Goal: Task Accomplishment & Management: Manage account settings

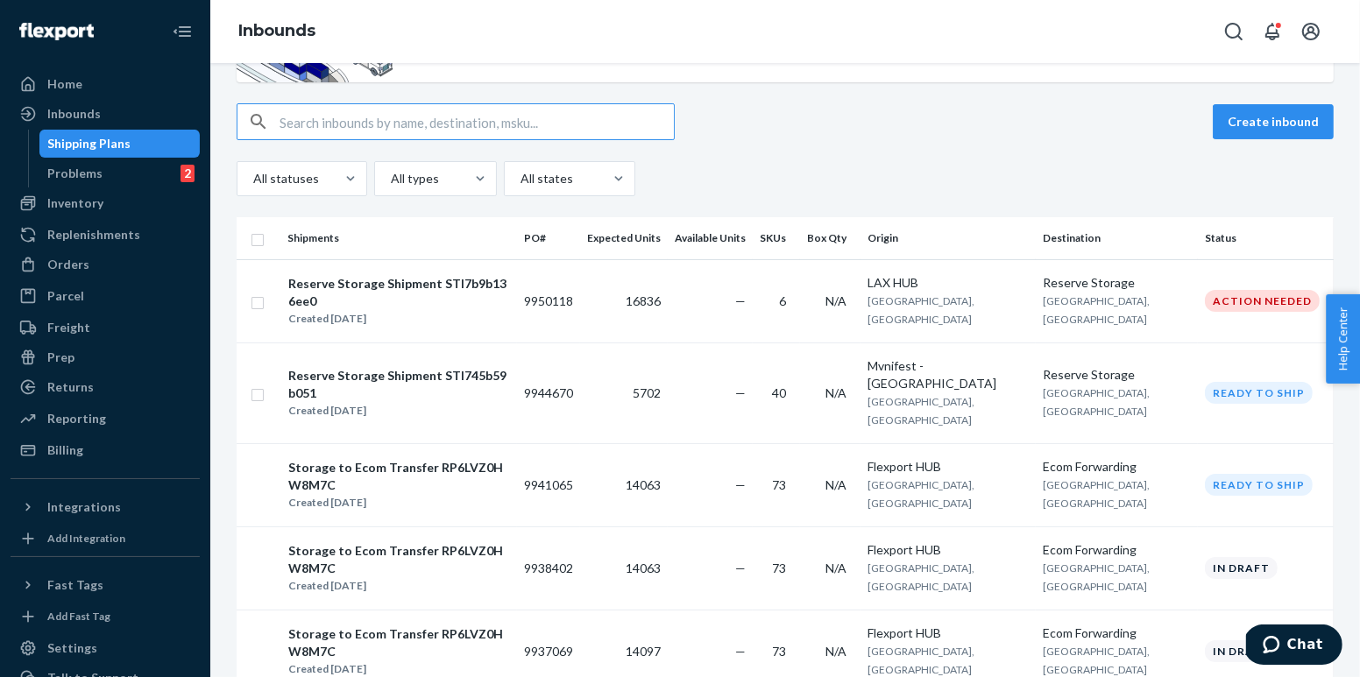
scroll to position [123, 0]
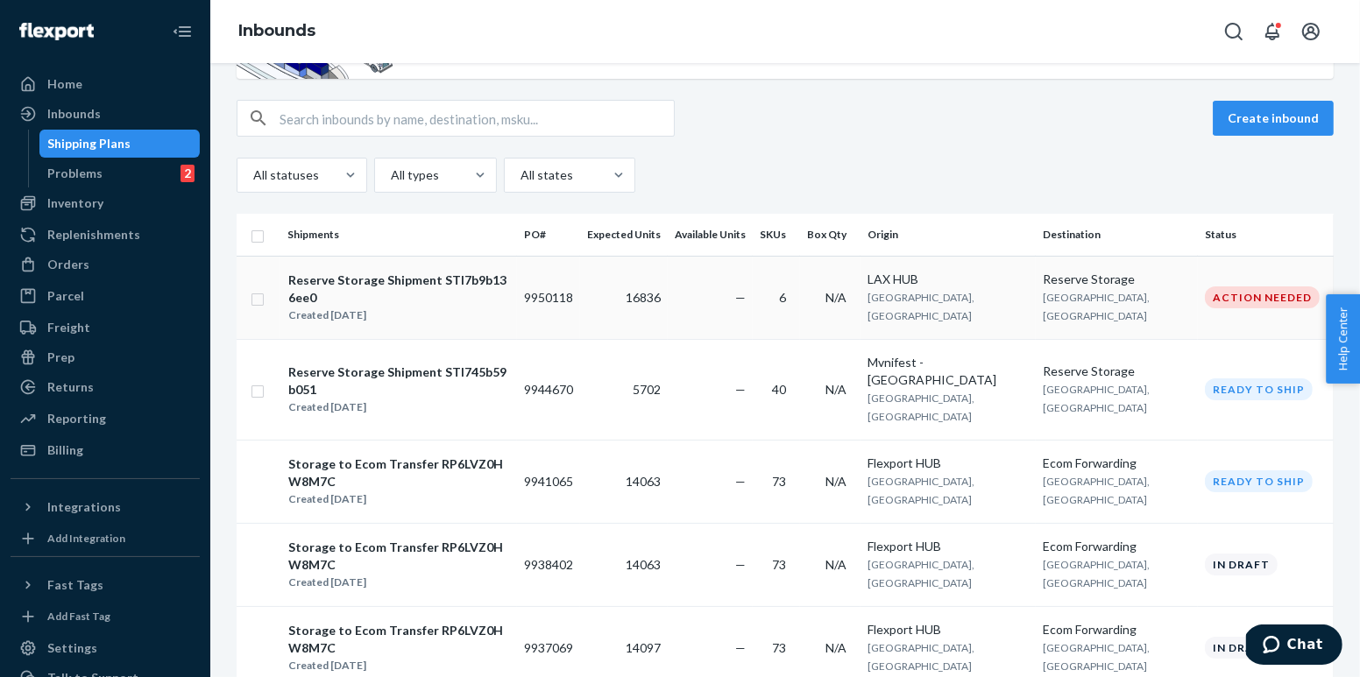
click at [500, 284] on div "Reserve Storage Shipment STI7b9b136ee0" at bounding box center [398, 289] width 221 height 35
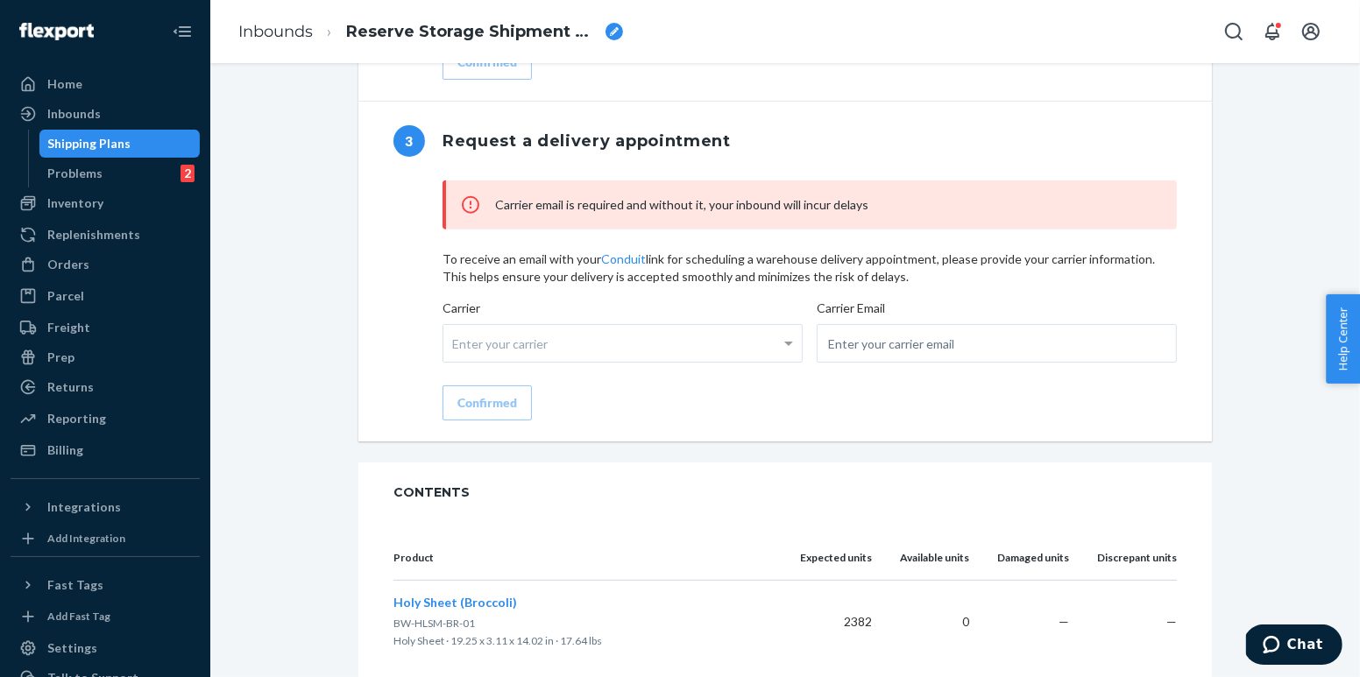
scroll to position [1439, 0]
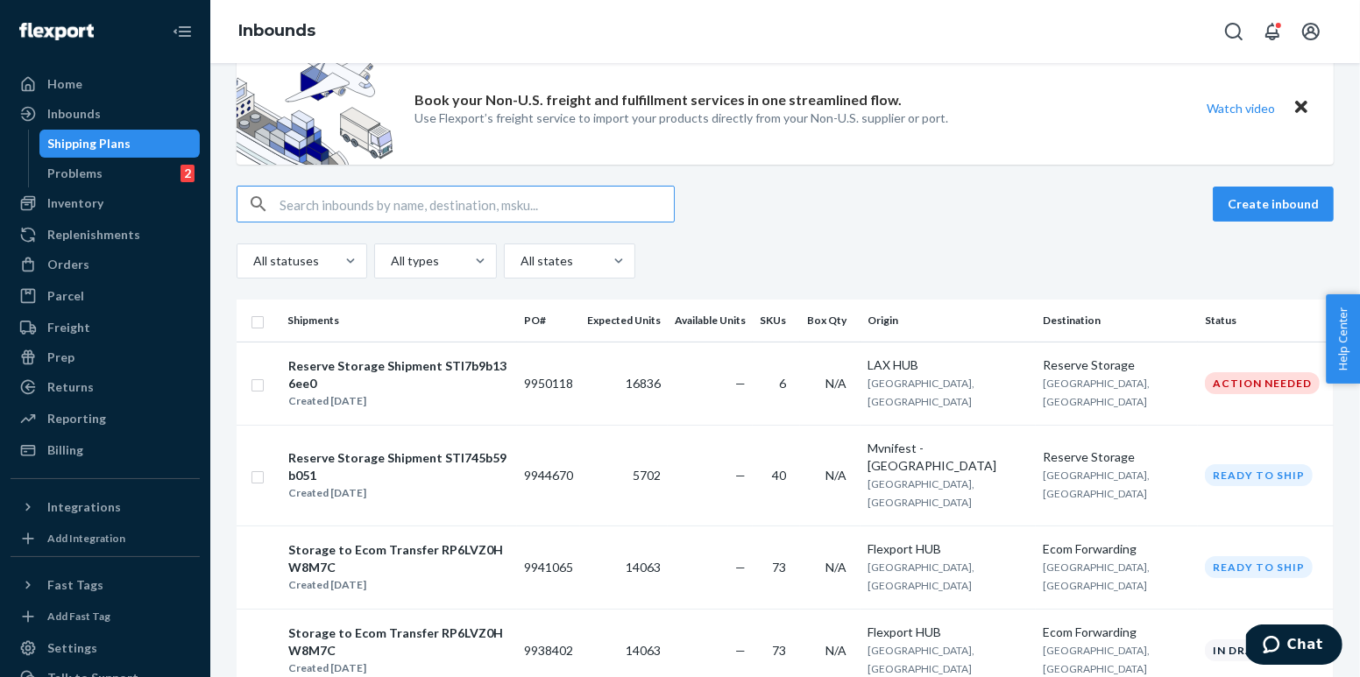
scroll to position [42, 0]
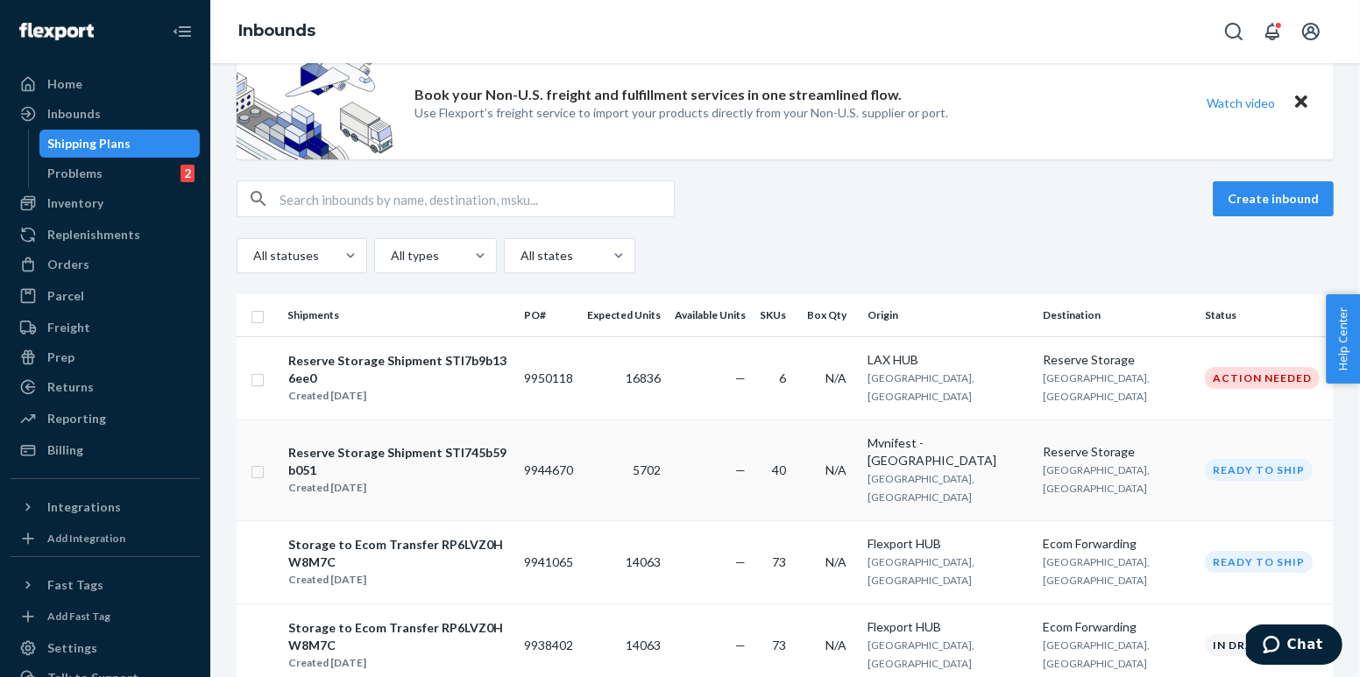
click at [493, 479] on div "Created Sep 22, 2025" at bounding box center [398, 488] width 221 height 18
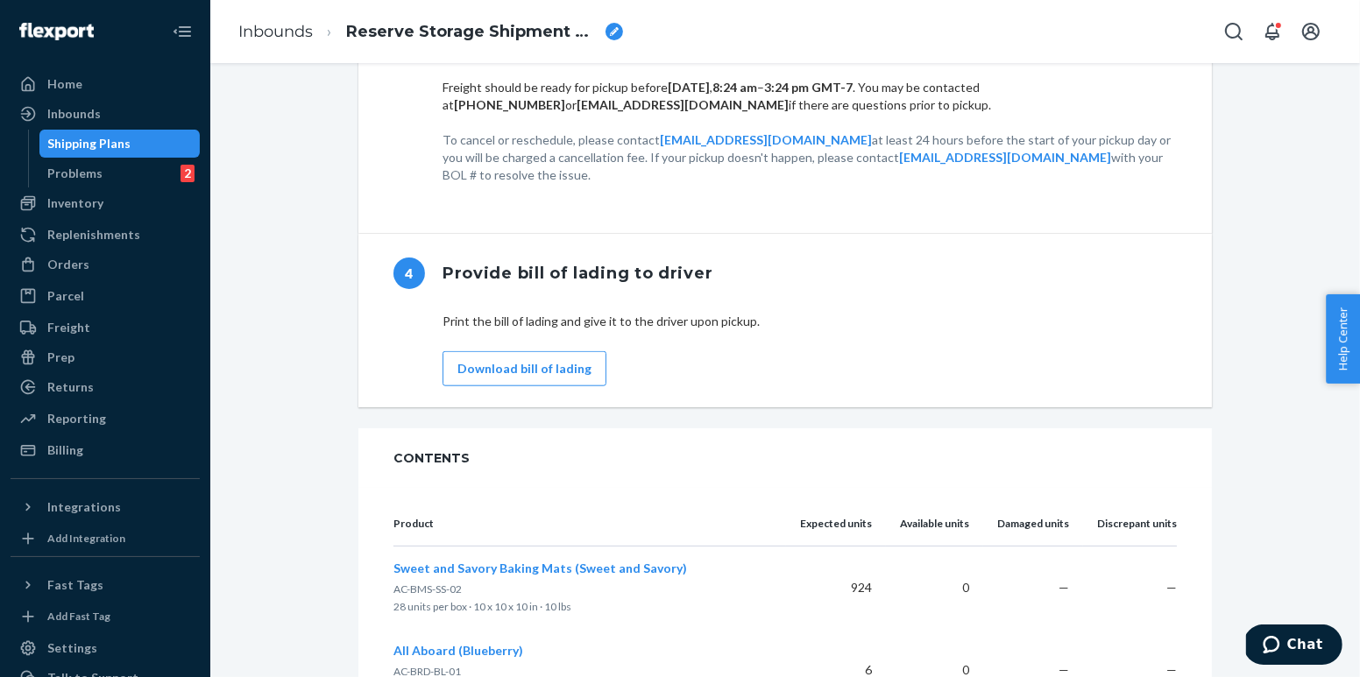
scroll to position [1512, 0]
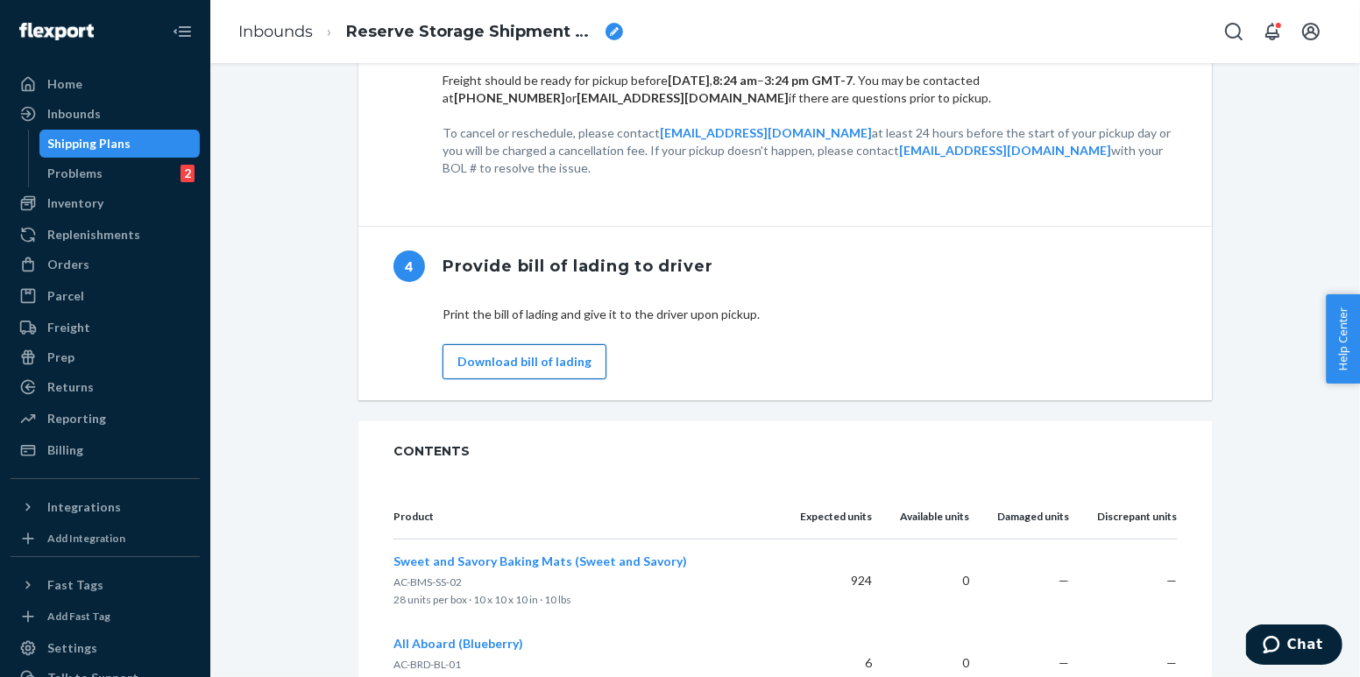
click at [497, 344] on button "Download bill of lading" at bounding box center [524, 361] width 164 height 35
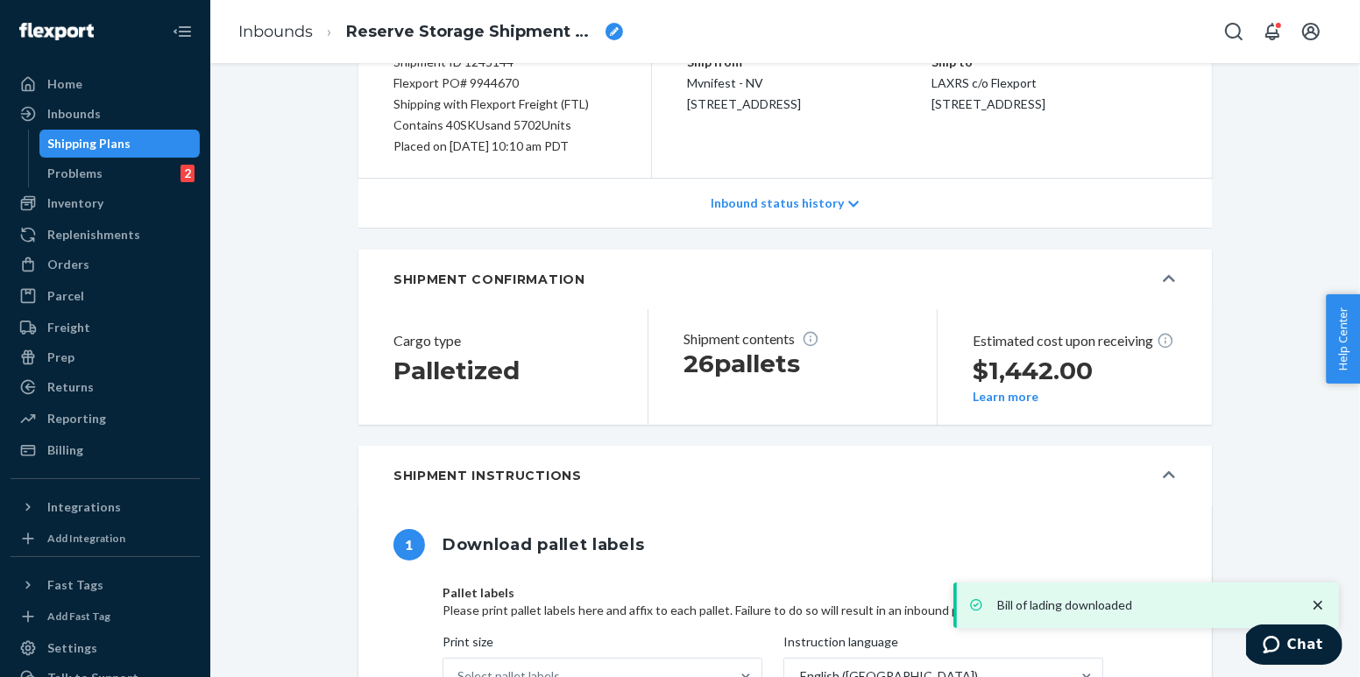
scroll to position [147, 0]
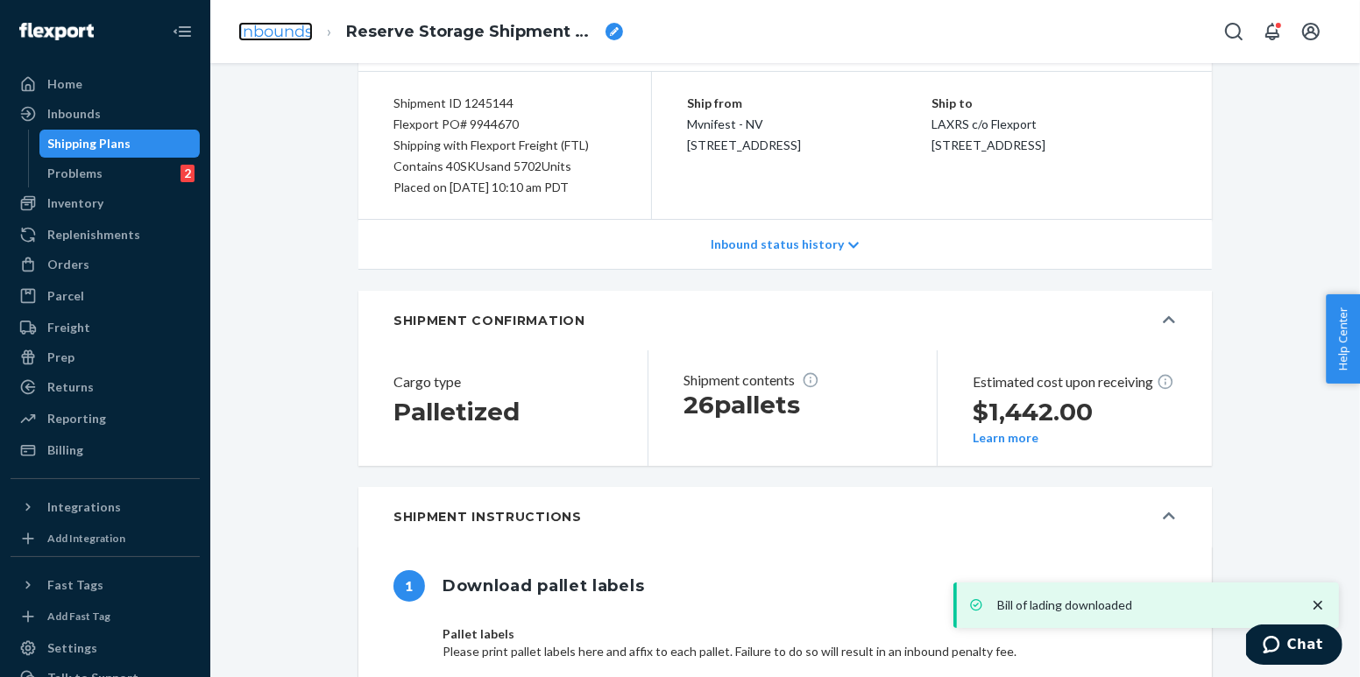
click at [280, 31] on link "Inbounds" at bounding box center [275, 31] width 74 height 19
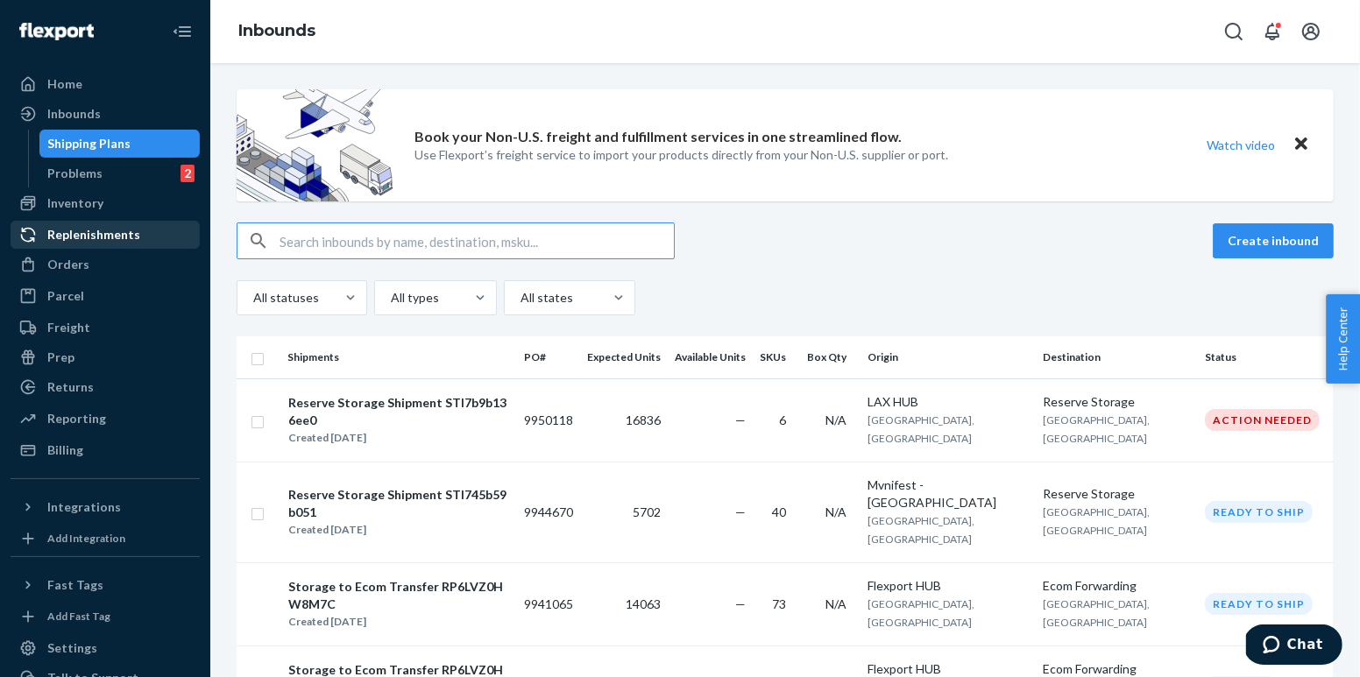
click at [100, 246] on div "Replenishments" at bounding box center [105, 235] width 186 height 25
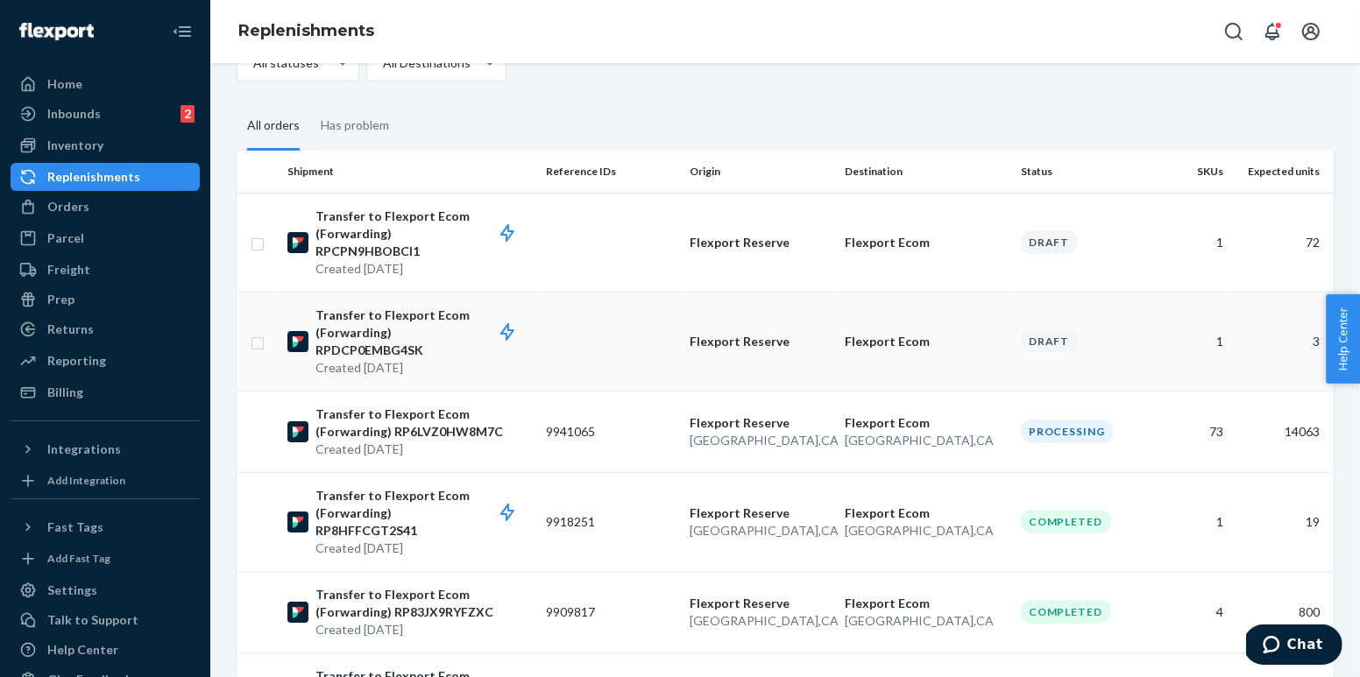
scroll to position [195, 0]
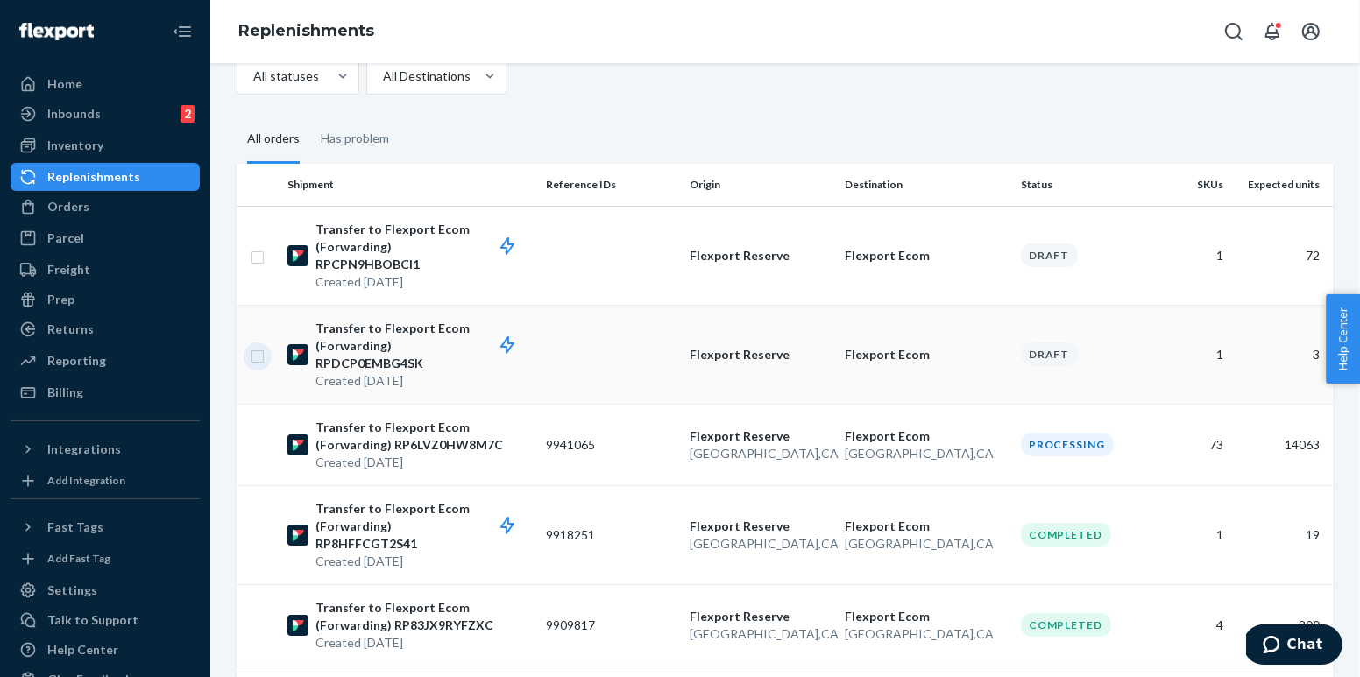
click at [258, 355] on input "checkbox" at bounding box center [258, 354] width 14 height 18
checkbox input "true"
click at [258, 251] on input "checkbox" at bounding box center [258, 255] width 14 height 18
checkbox input "true"
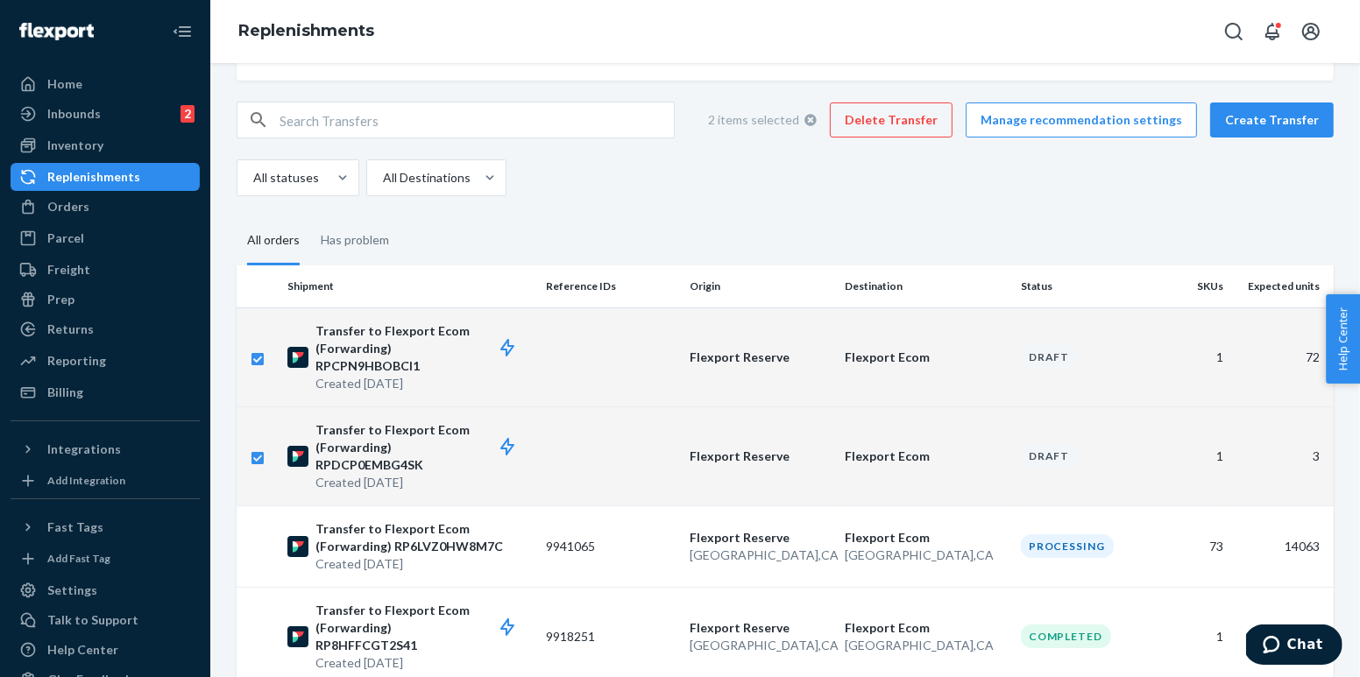
scroll to position [66, 0]
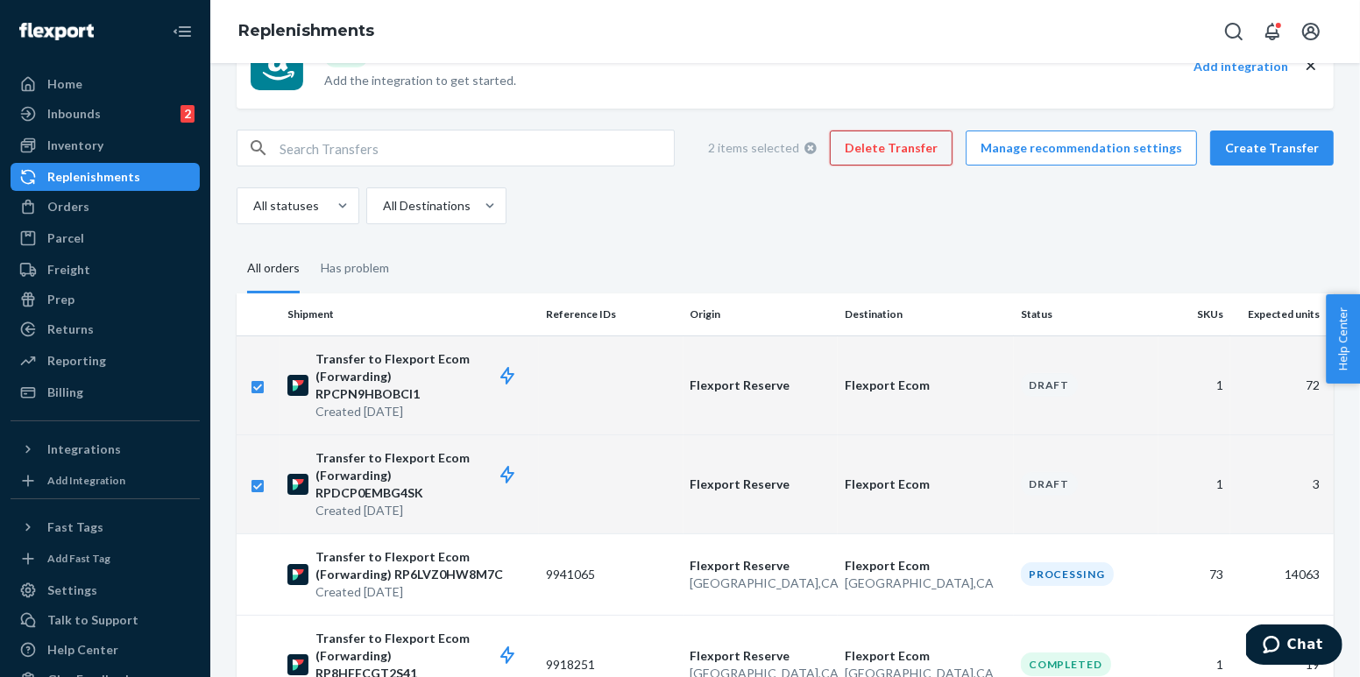
click at [936, 143] on button "Delete Transfer" at bounding box center [891, 148] width 123 height 35
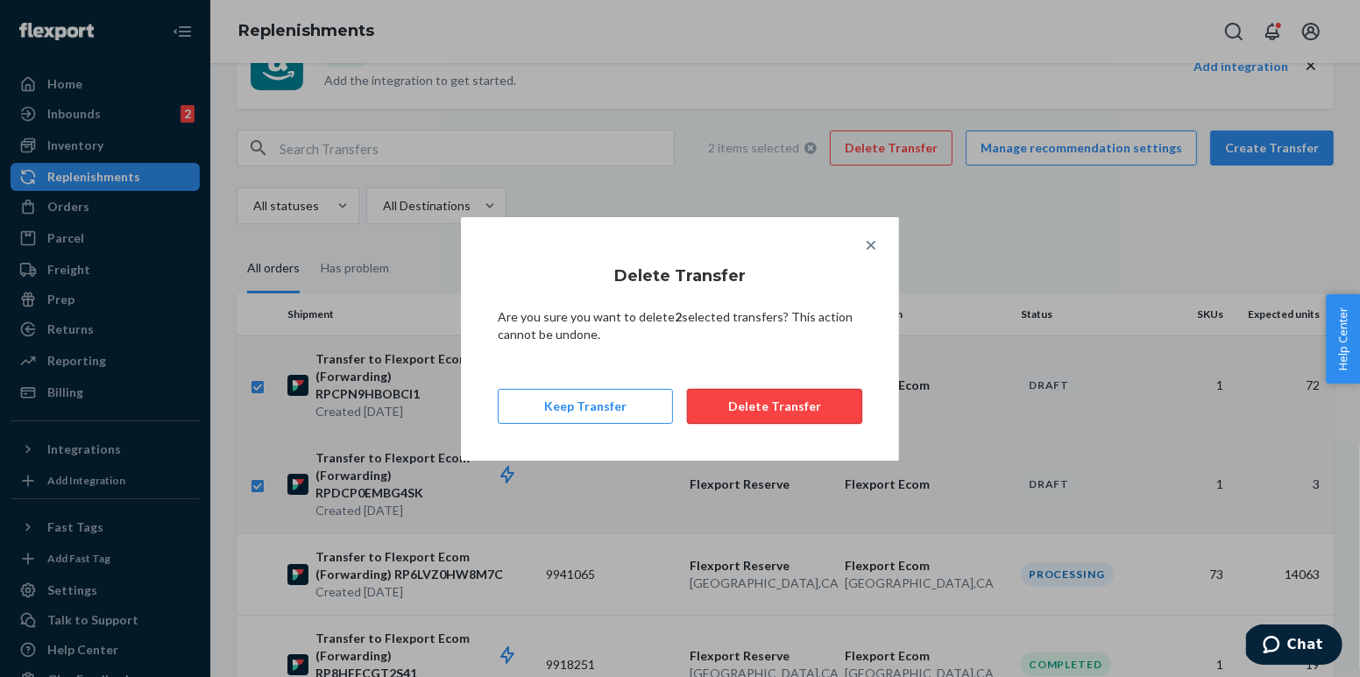
click at [790, 408] on button "Delete Transfer" at bounding box center [774, 406] width 175 height 35
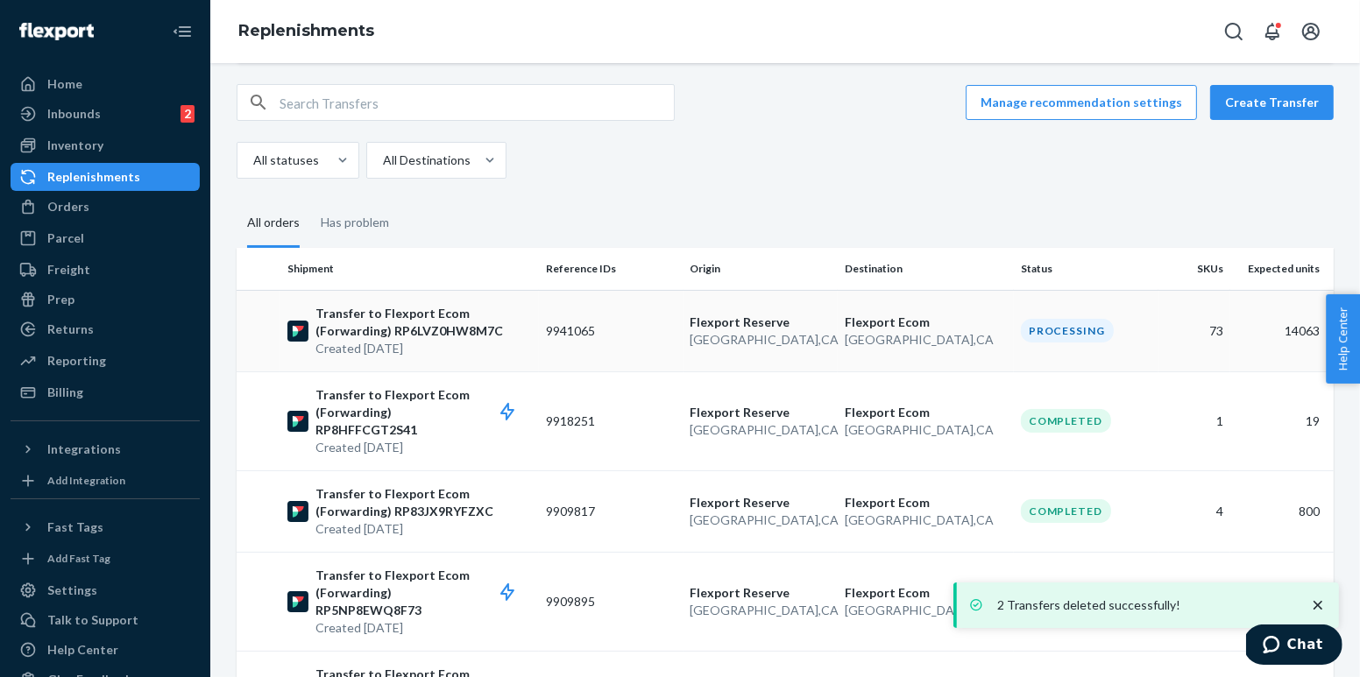
scroll to position [110, 0]
click at [644, 336] on td "9941065" at bounding box center [611, 332] width 145 height 81
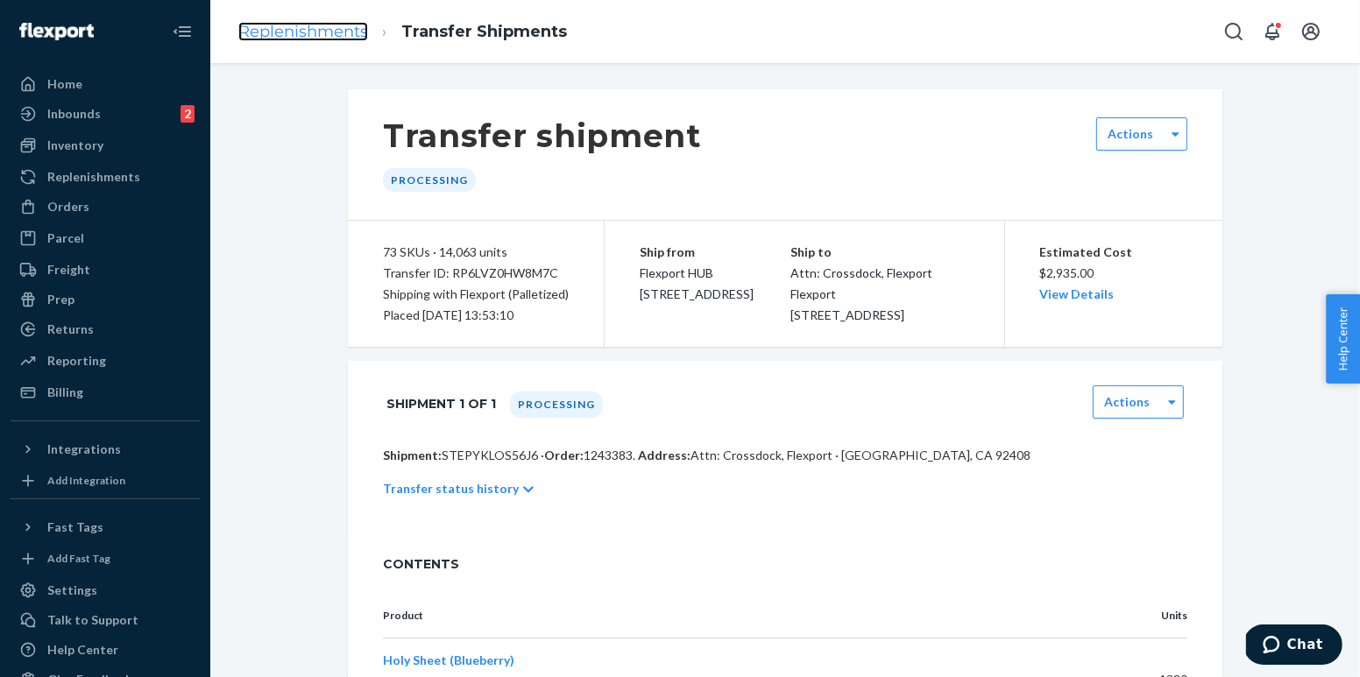
click at [296, 30] on link "Replenishments" at bounding box center [303, 31] width 130 height 19
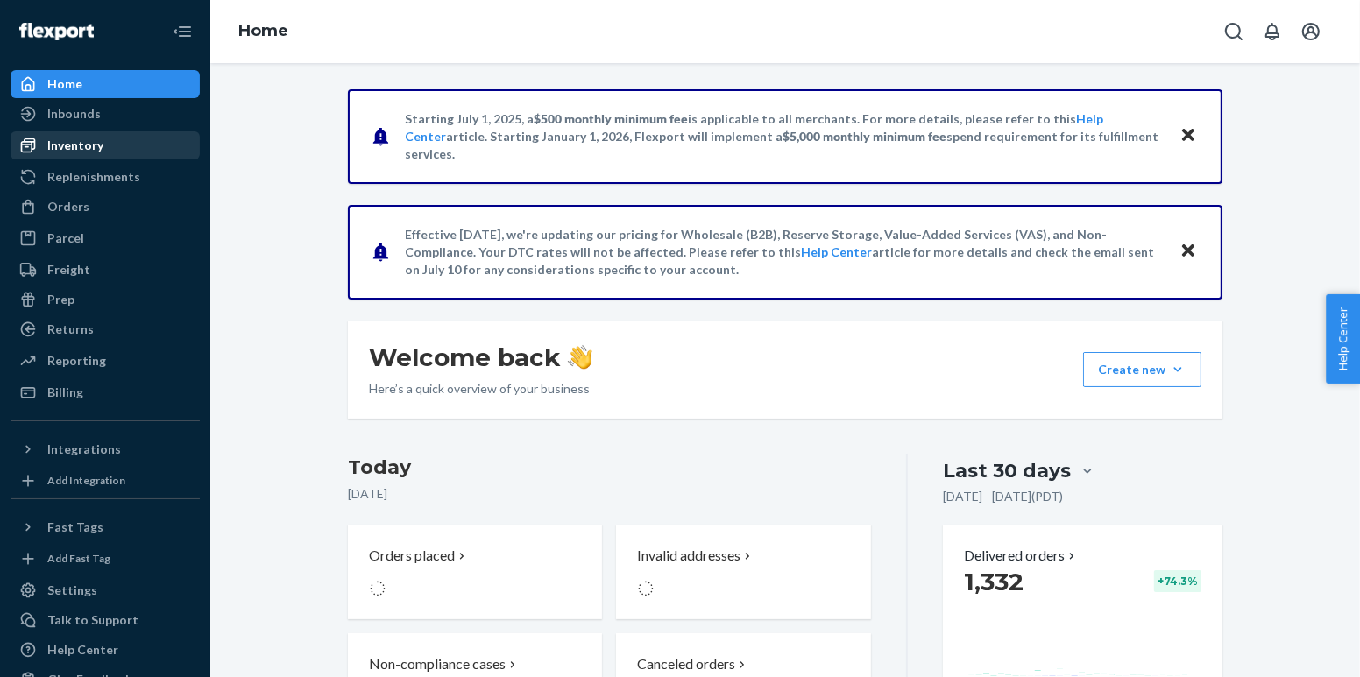
click at [74, 144] on div "Inventory" at bounding box center [75, 146] width 56 height 18
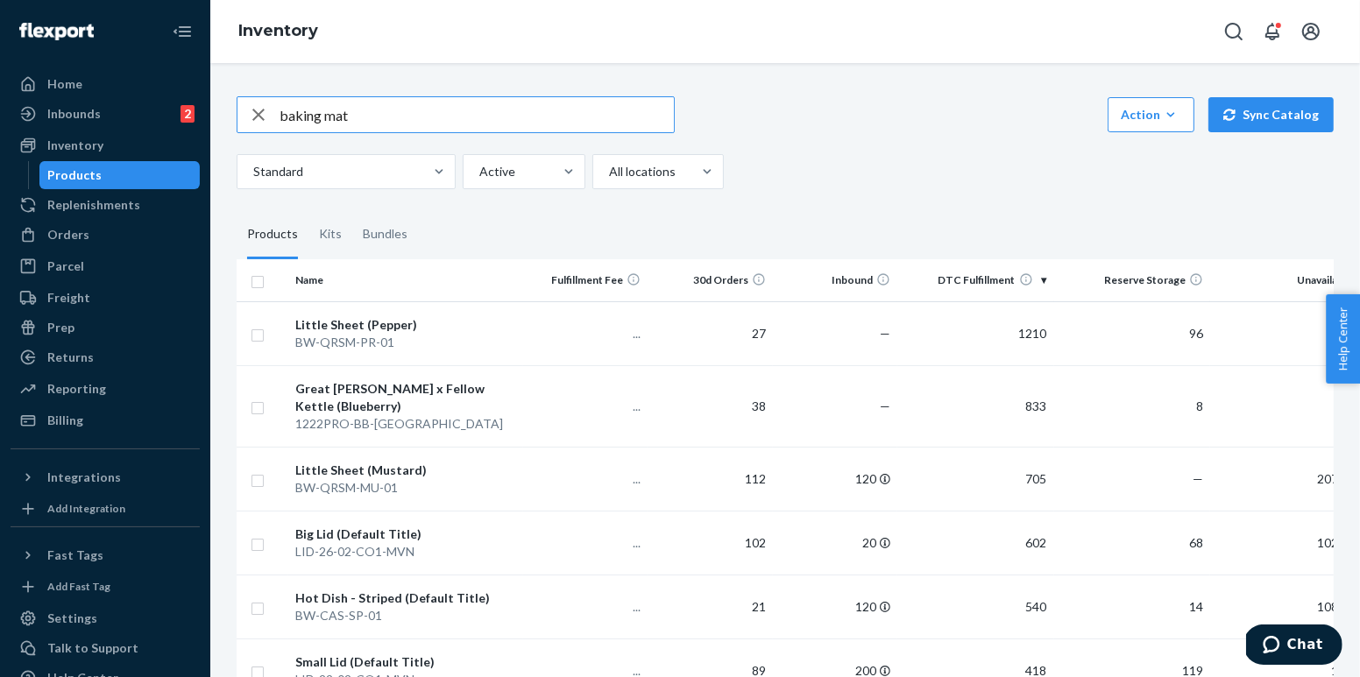
type input "baking mat"
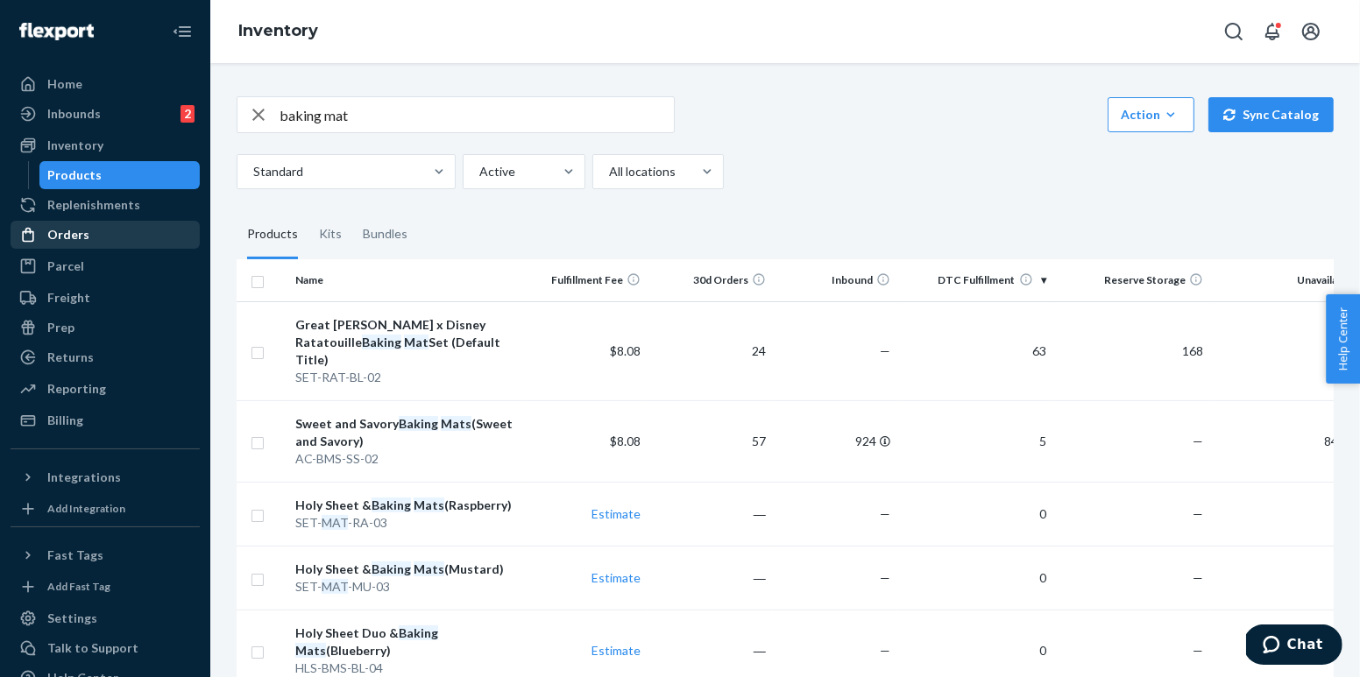
click at [97, 223] on div "Orders" at bounding box center [105, 235] width 186 height 25
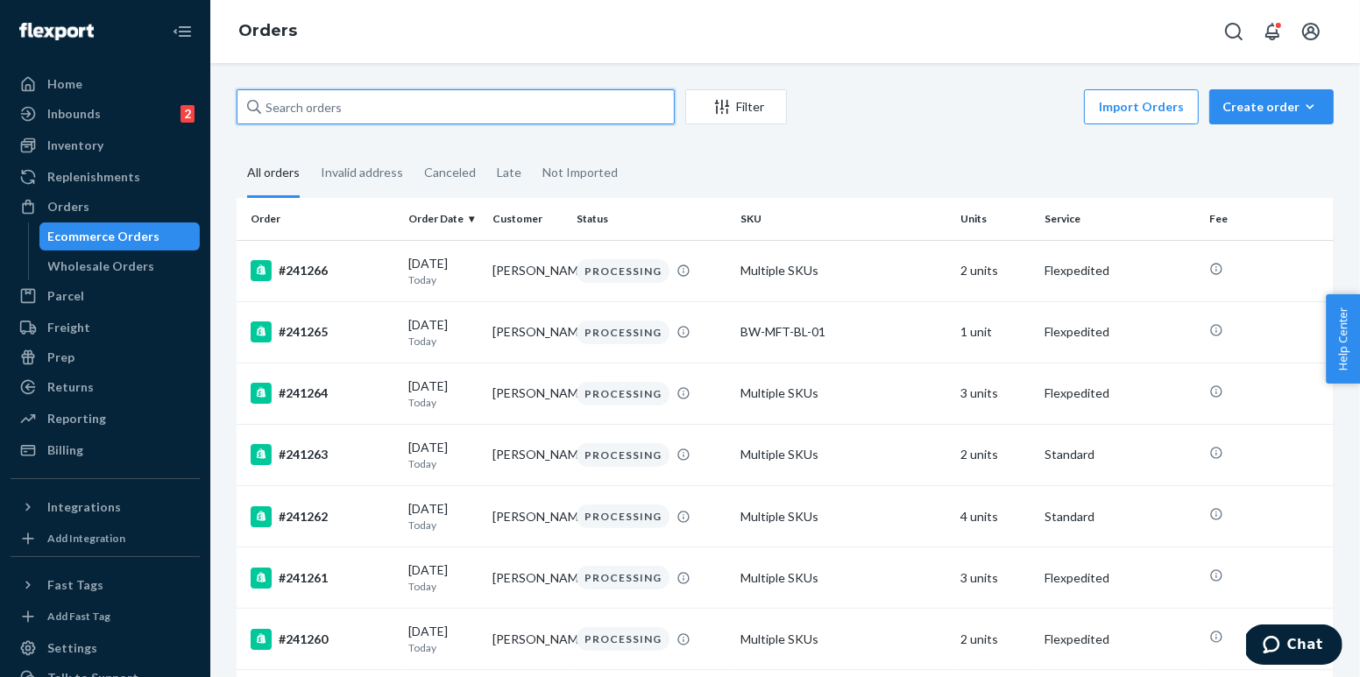
click at [342, 102] on input "text" at bounding box center [456, 106] width 438 height 35
paste input "241193"
type input "241193"
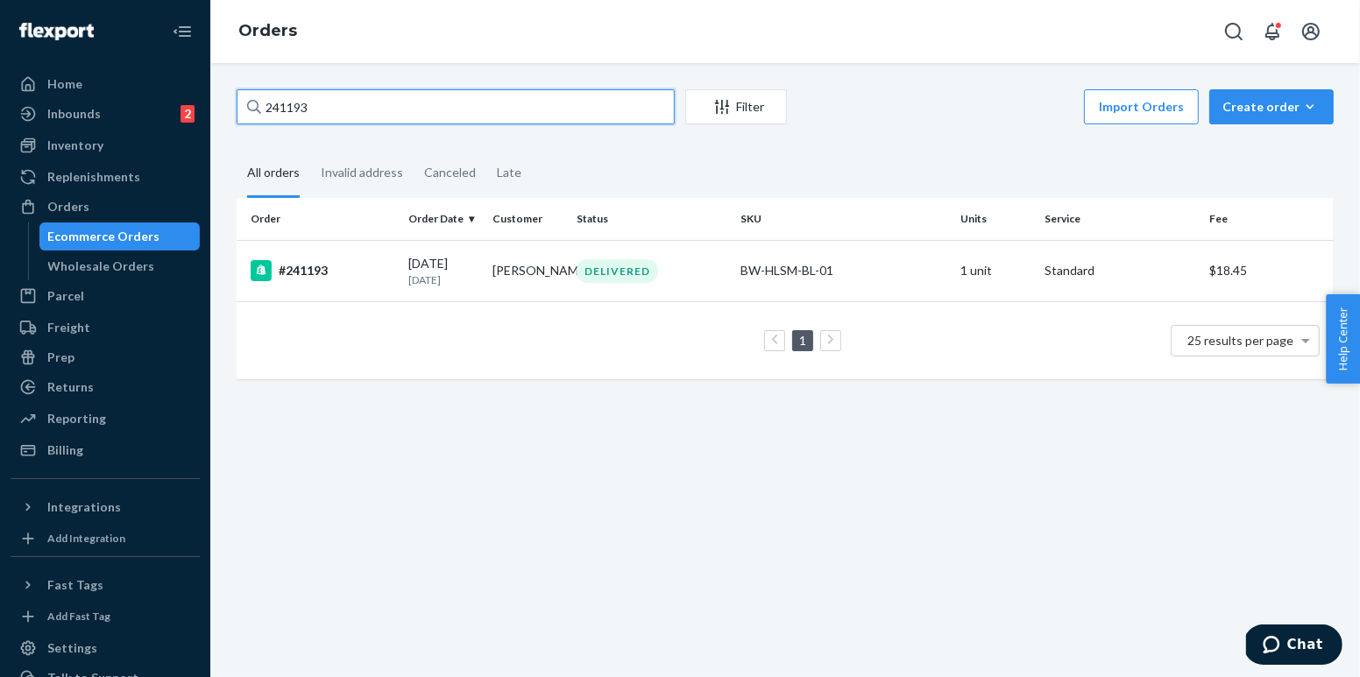
click at [354, 117] on input "241193" at bounding box center [456, 106] width 438 height 35
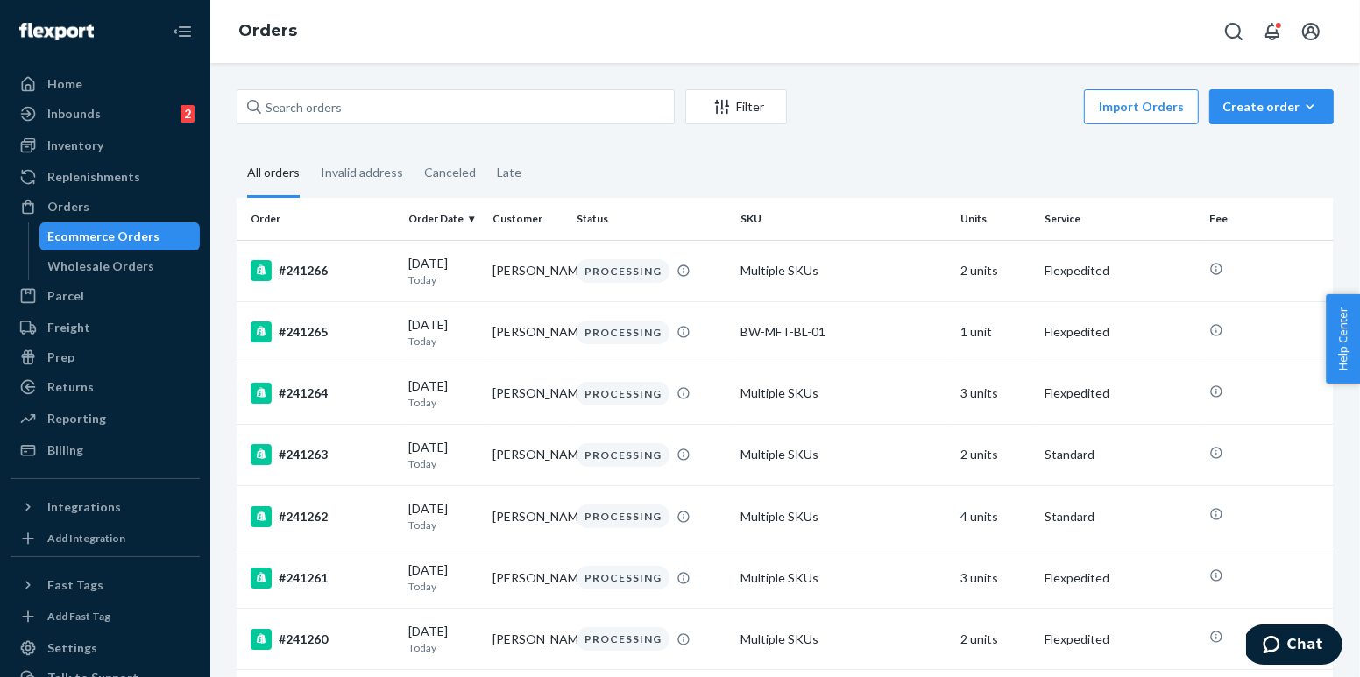
click at [435, 79] on div "Filter Import Orders Create order Ecommerce order Removal order All orders Inva…" at bounding box center [785, 370] width 1150 height 614
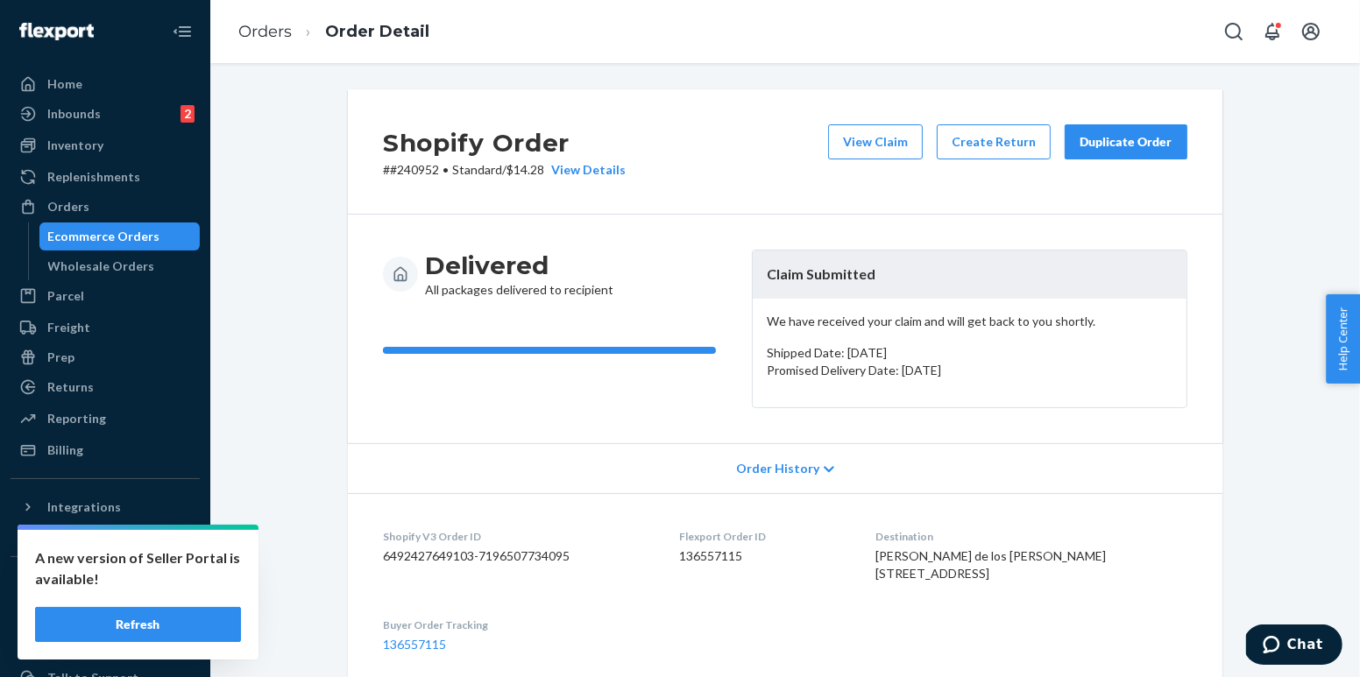
click at [163, 616] on button "Refresh" at bounding box center [138, 624] width 206 height 35
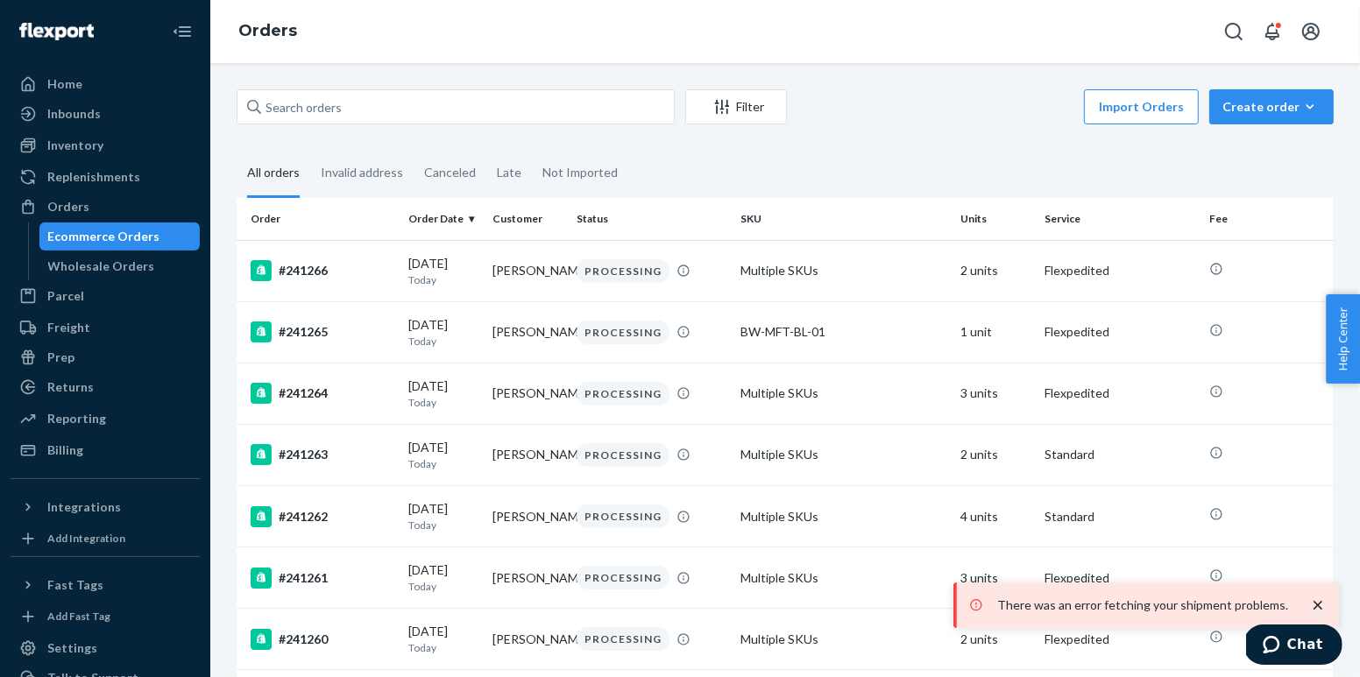
click at [426, 128] on div "Filter Import Orders Create order Ecommerce order Removal order" at bounding box center [785, 108] width 1097 height 39
click at [416, 100] on input "text" at bounding box center [456, 106] width 438 height 35
paste input "136557115"
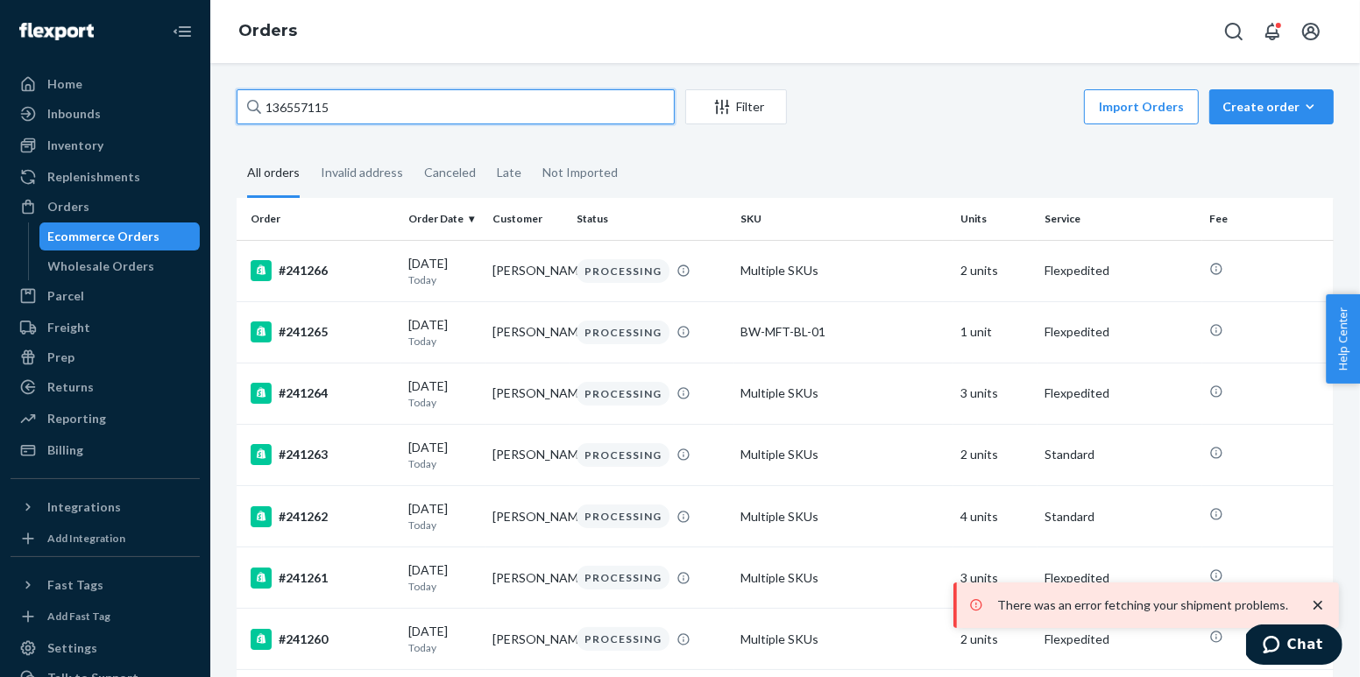
type input "136557115"
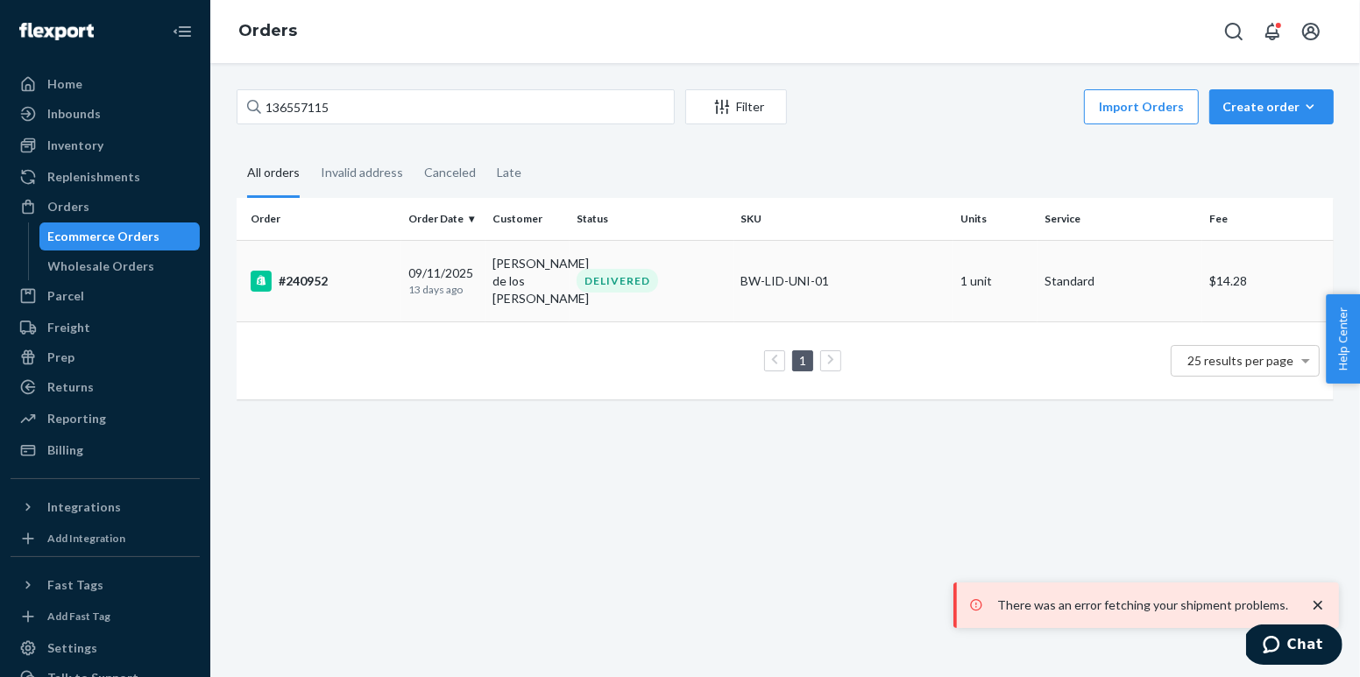
click at [355, 274] on div "#240952" at bounding box center [323, 281] width 144 height 21
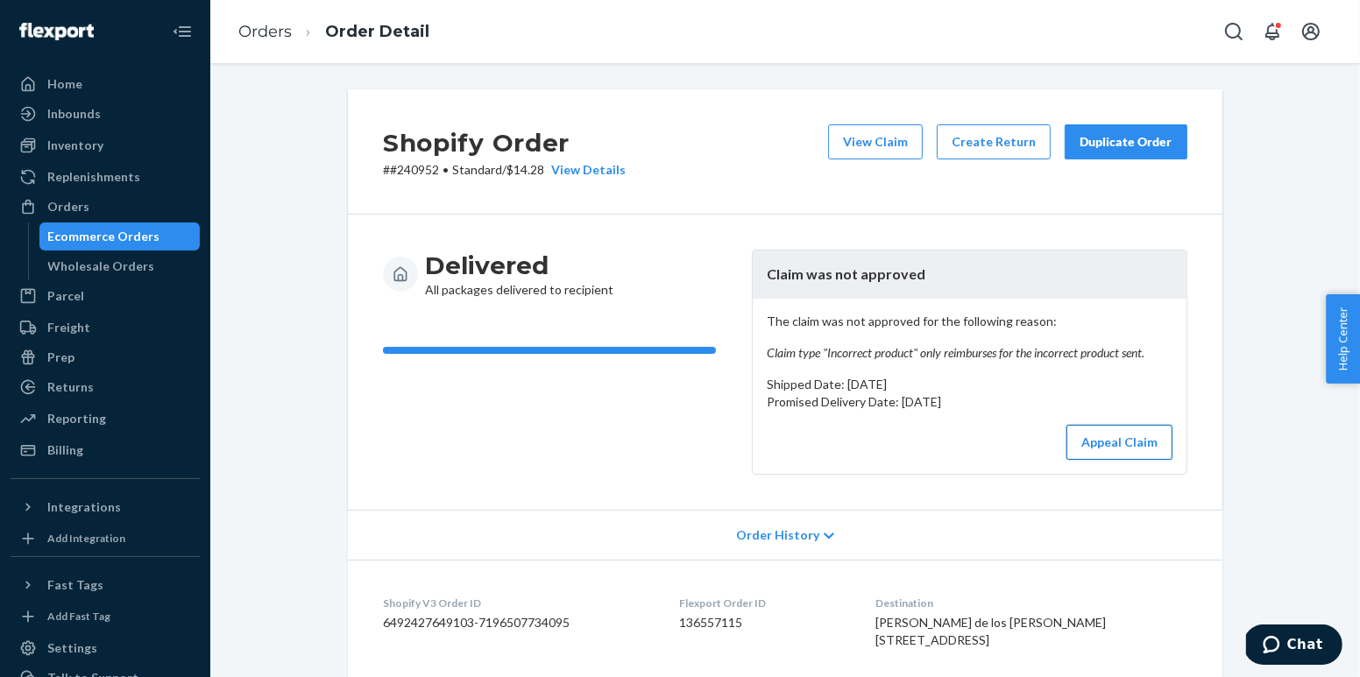
click at [1101, 435] on button "Appeal Claim" at bounding box center [1119, 442] width 106 height 35
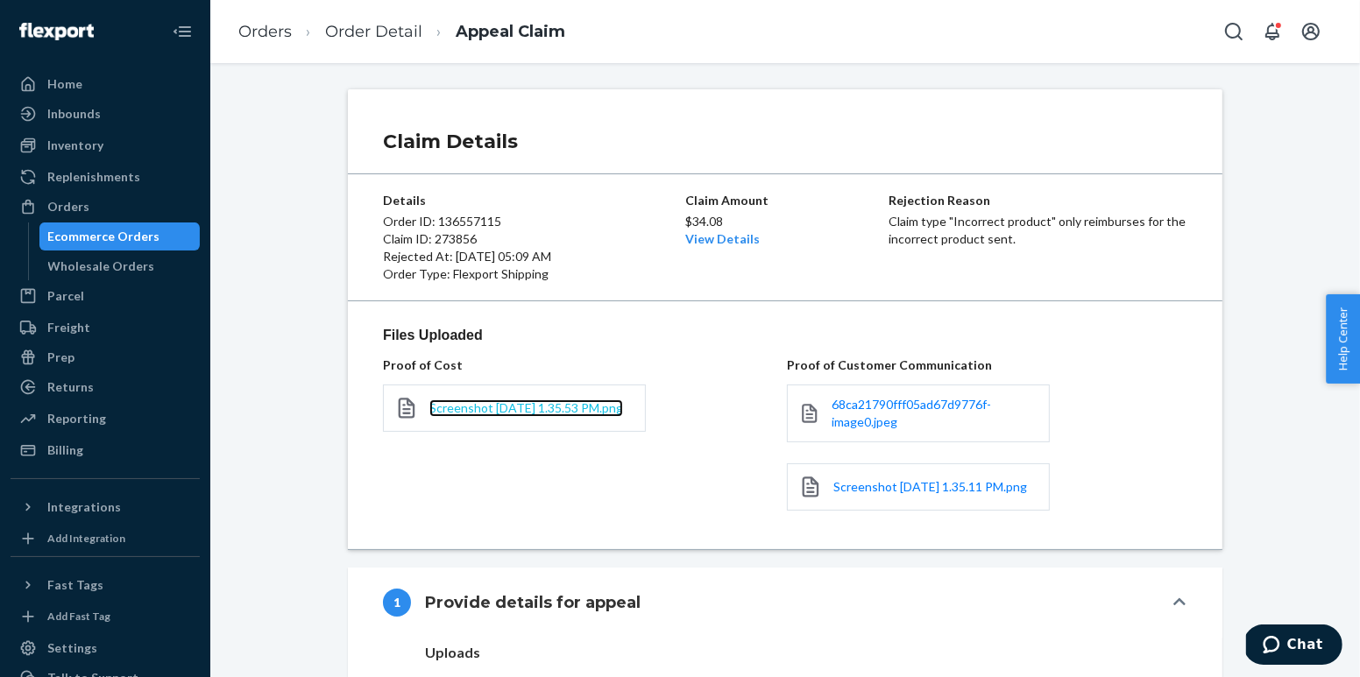
click at [566, 406] on span "Screenshot 2025-09-23 at 1.35.53 PM.png" at bounding box center [526, 407] width 194 height 15
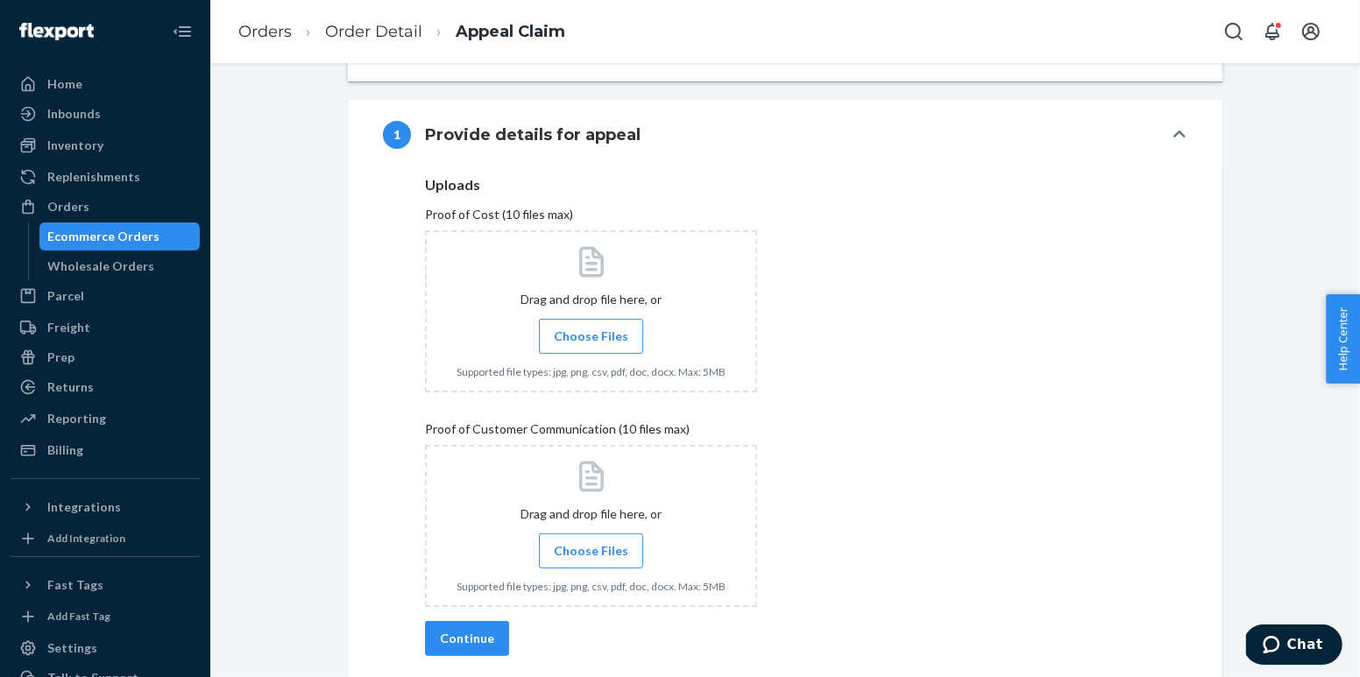
scroll to position [458, 0]
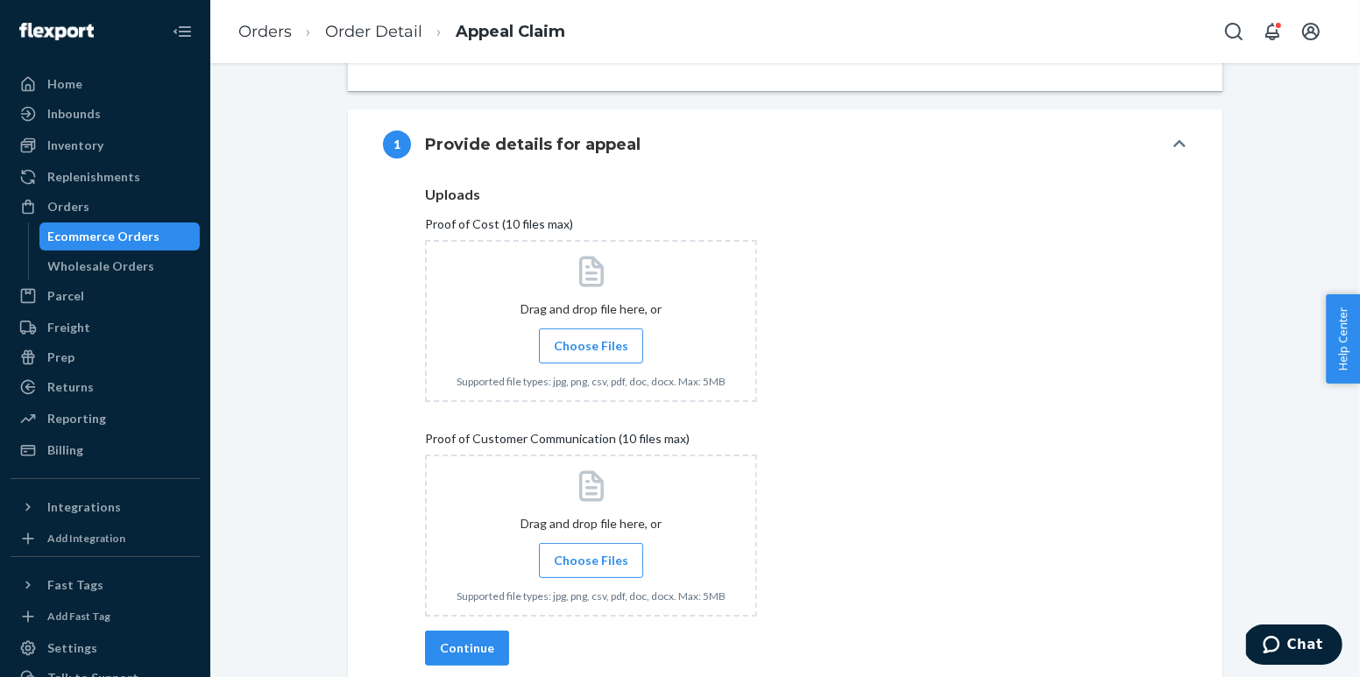
click at [603, 364] on label "Choose Files" at bounding box center [591, 346] width 104 height 35
click at [591, 356] on input "Choose Files" at bounding box center [591, 345] width 1 height 19
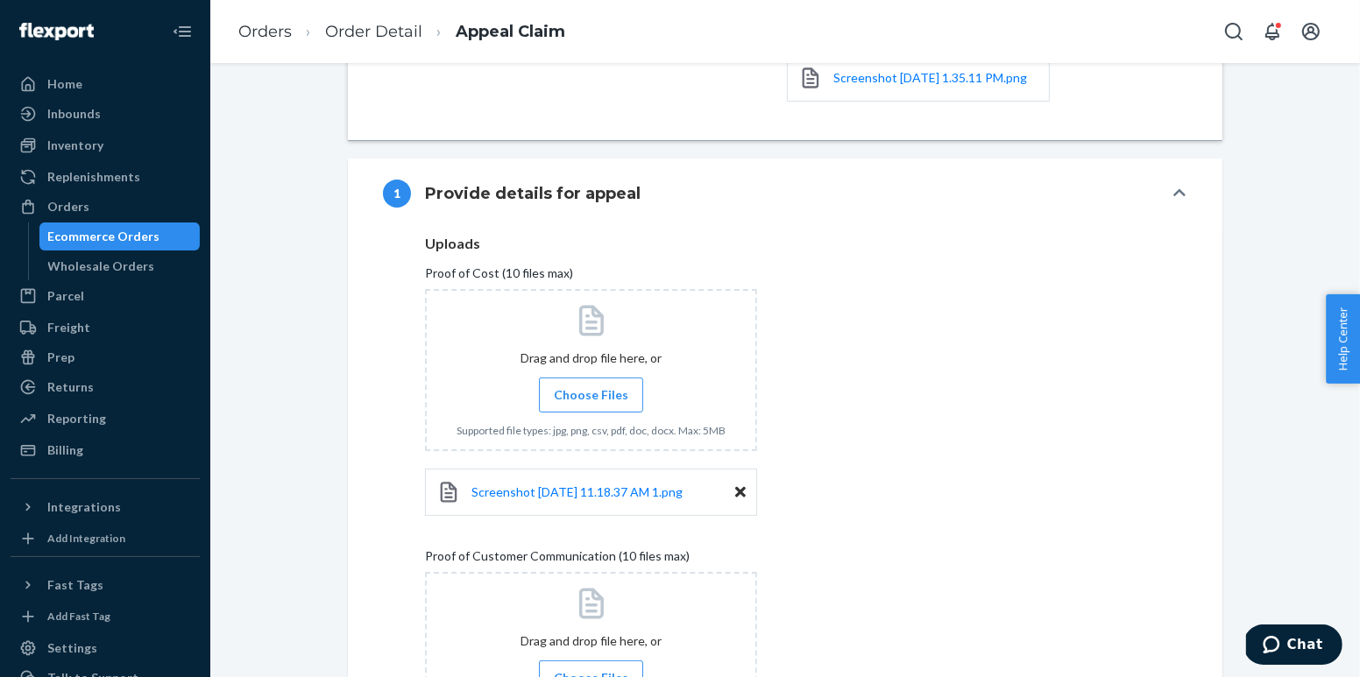
scroll to position [427, 0]
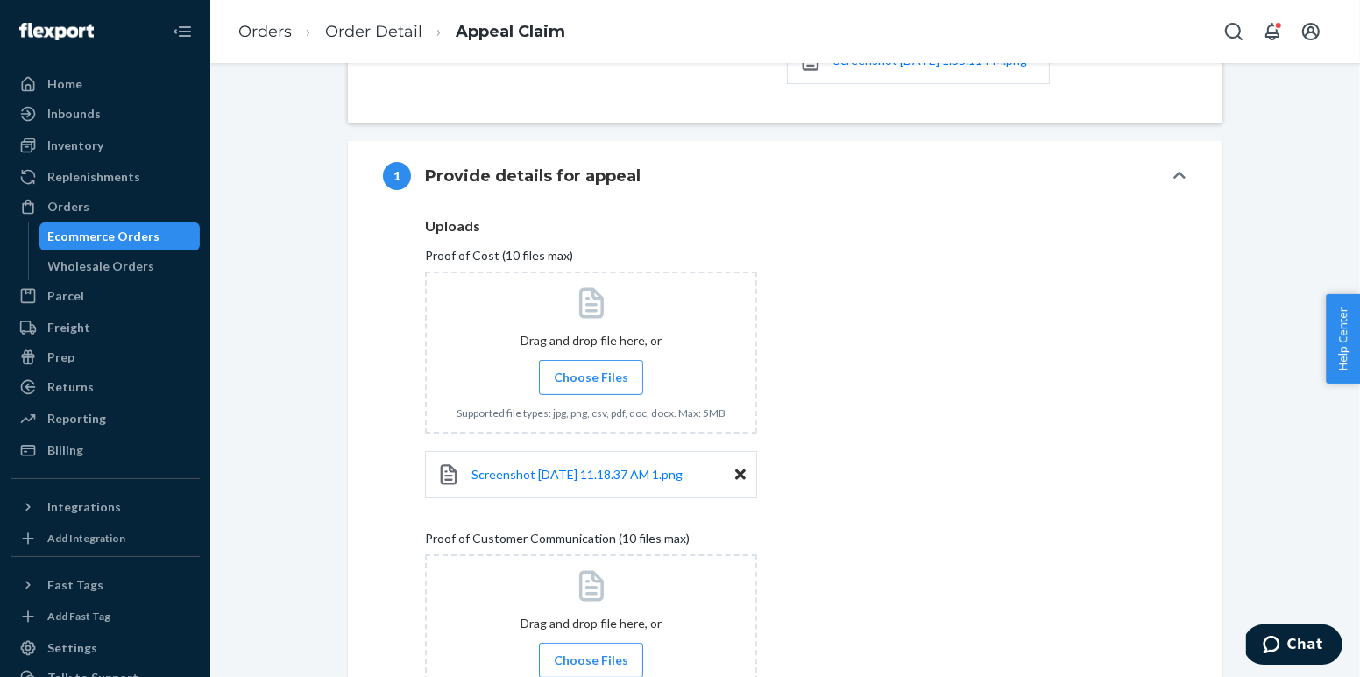
click at [590, 662] on span "Choose Files" at bounding box center [591, 661] width 74 height 18
click at [591, 662] on input "Choose Files" at bounding box center [591, 660] width 1 height 19
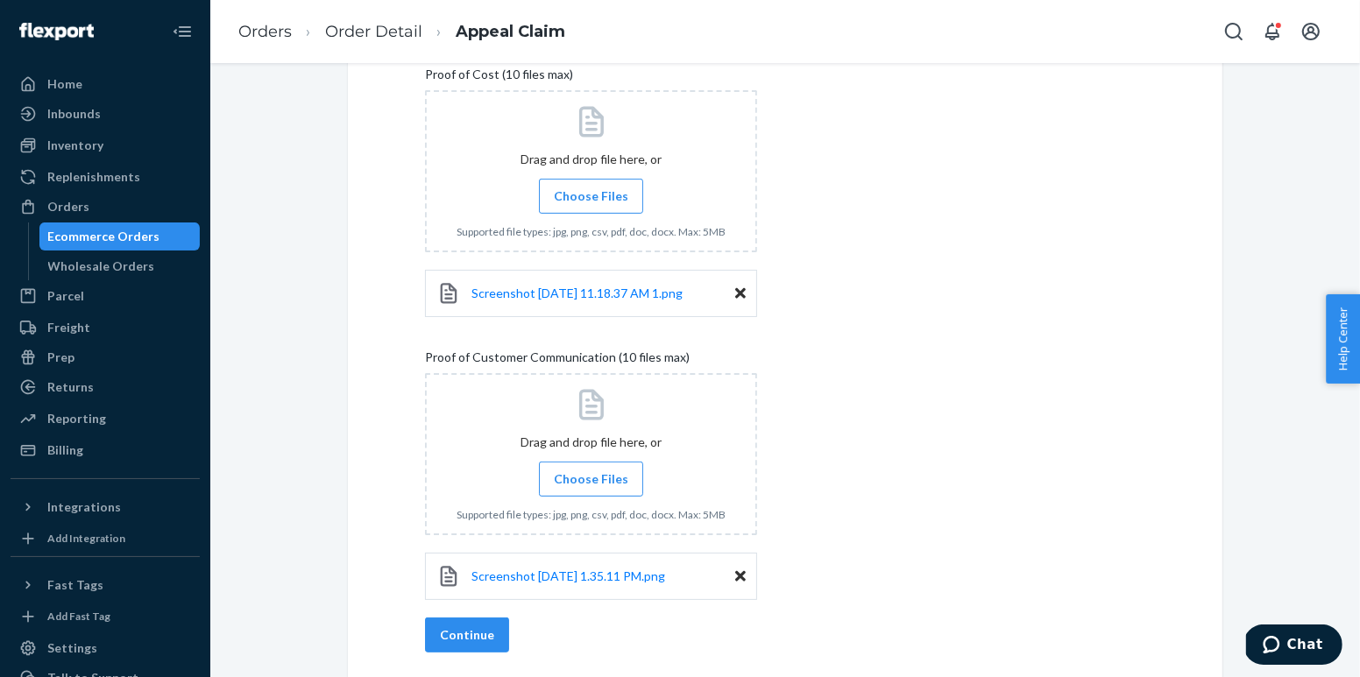
scroll to position [618, 0]
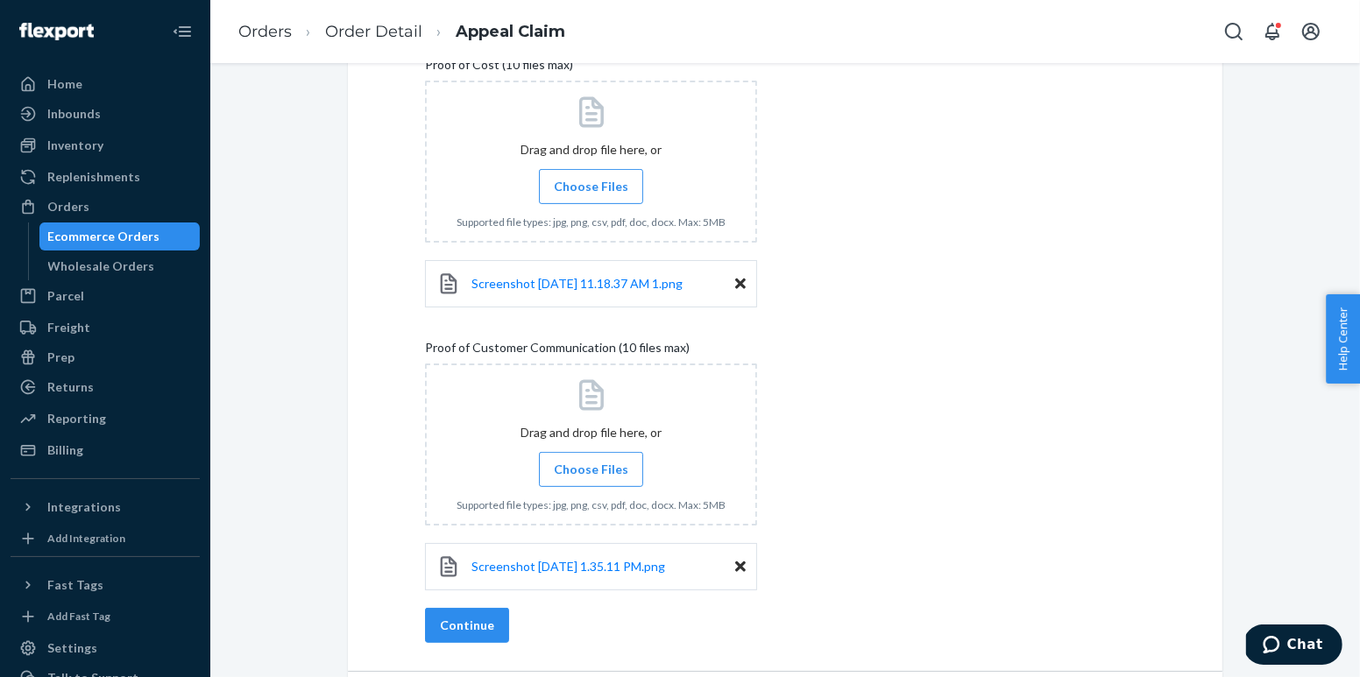
click at [584, 475] on span "Choose Files" at bounding box center [591, 470] width 74 height 18
click at [591, 475] on input "Choose Files" at bounding box center [591, 469] width 1 height 19
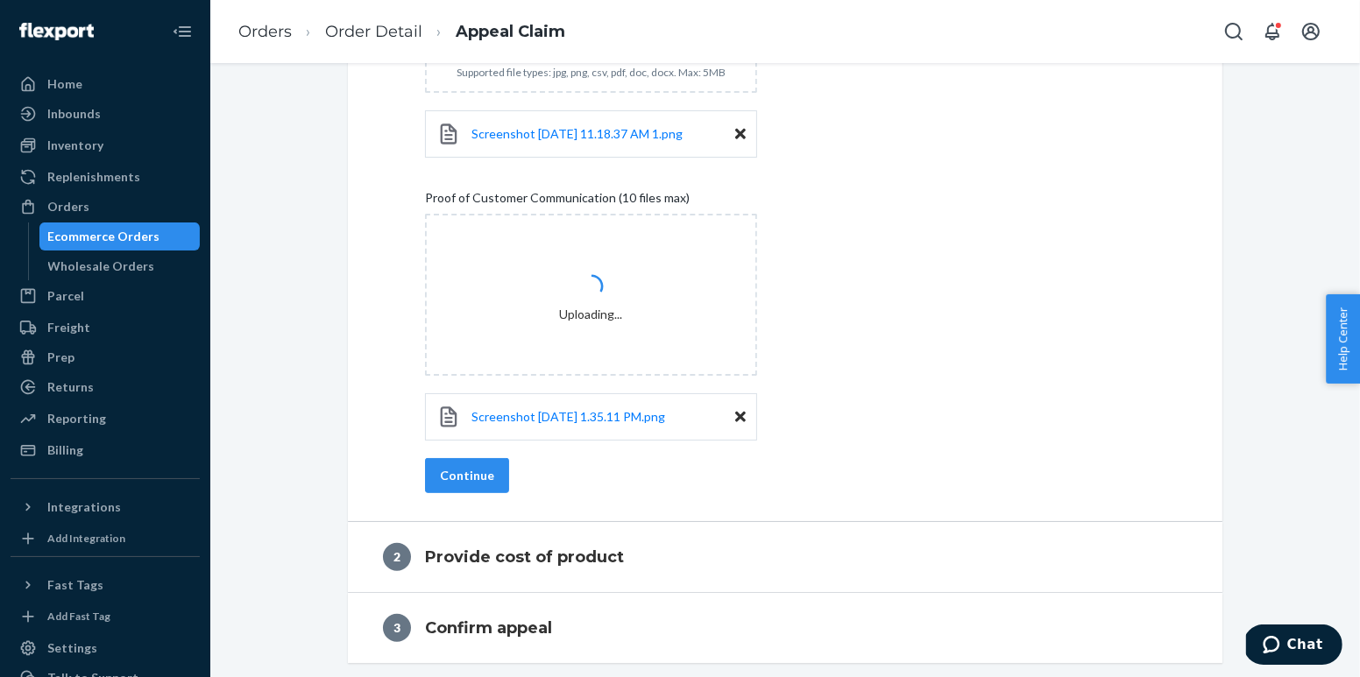
scroll to position [773, 0]
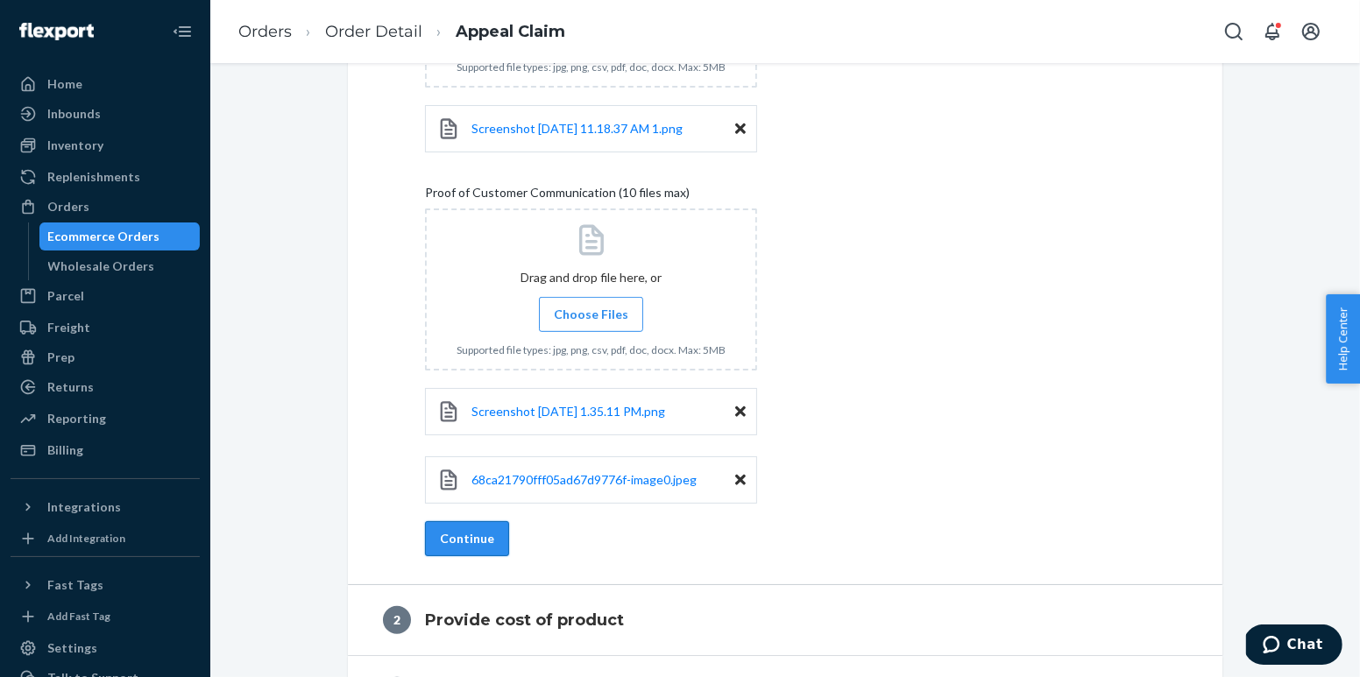
click at [469, 548] on button "Continue" at bounding box center [467, 538] width 84 height 35
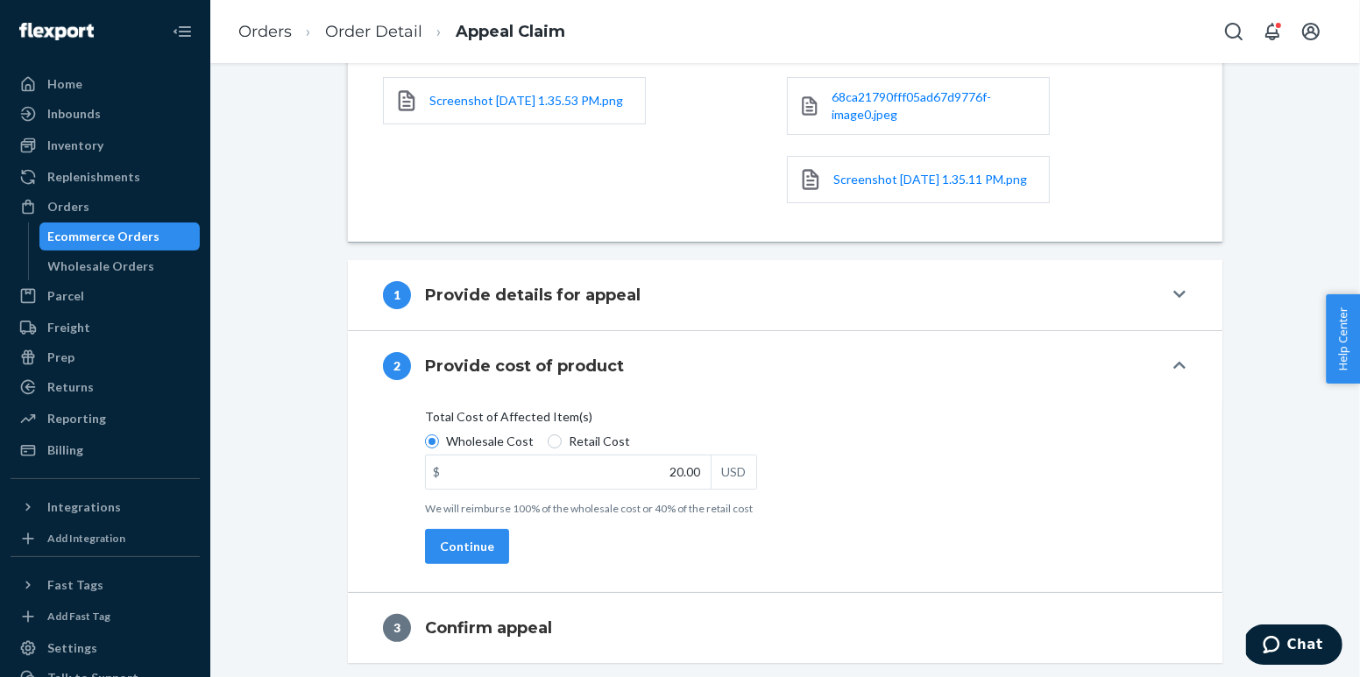
click at [584, 440] on span "Retail Cost" at bounding box center [599, 442] width 61 height 18
click at [562, 440] on input "Retail Cost" at bounding box center [555, 442] width 14 height 14
radio input "true"
radio input "false"
click at [591, 476] on input "20.00" at bounding box center [568, 472] width 285 height 33
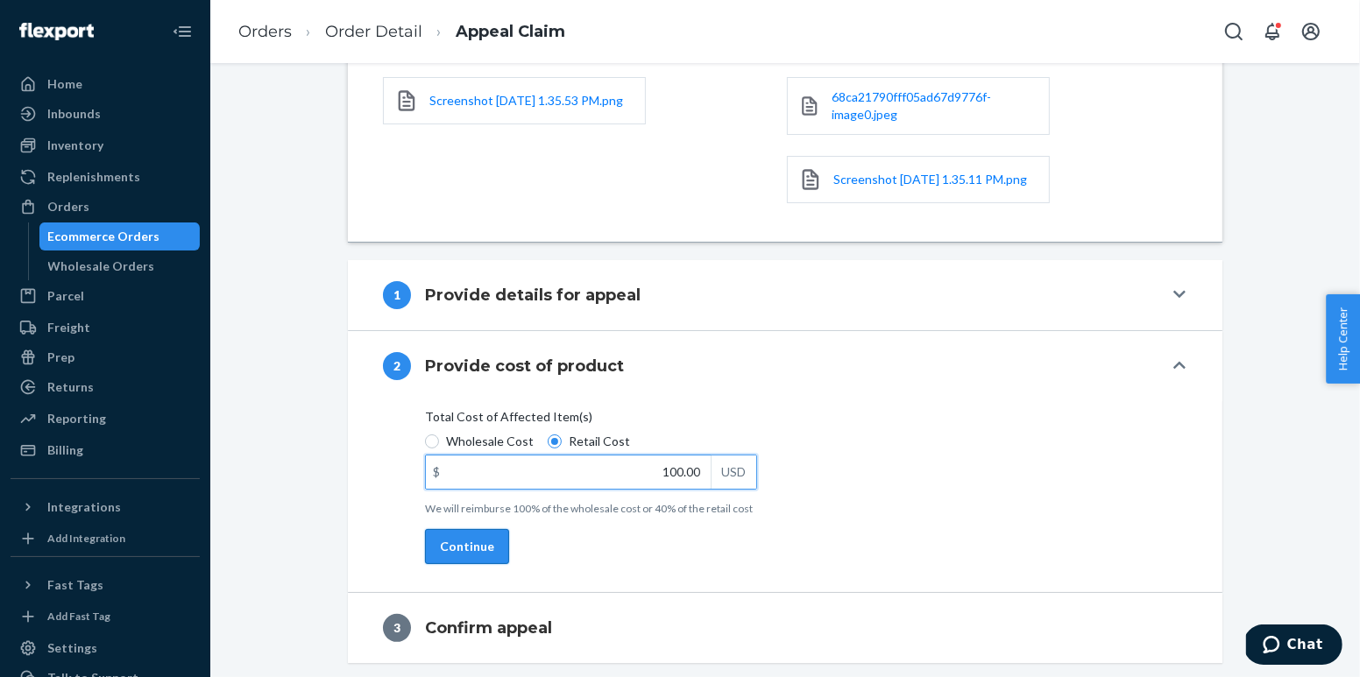
type input "100.00"
click at [471, 549] on button "Continue" at bounding box center [467, 546] width 84 height 35
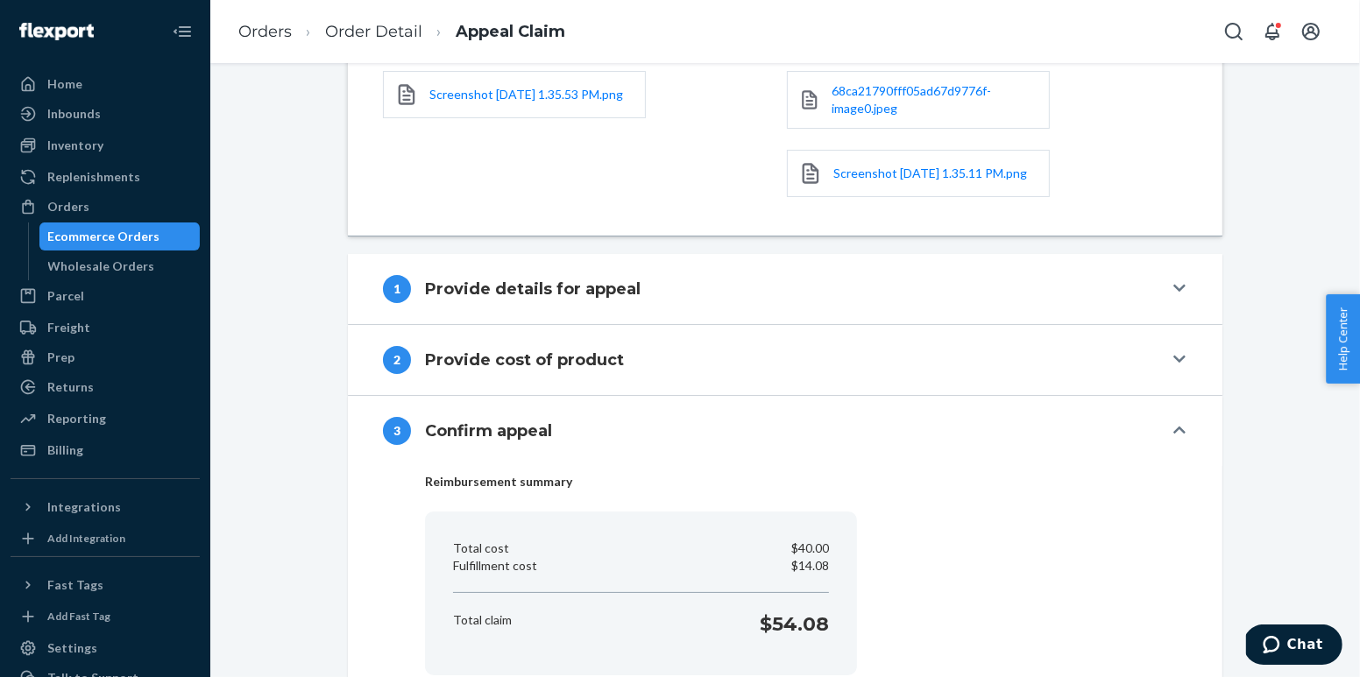
scroll to position [440, 0]
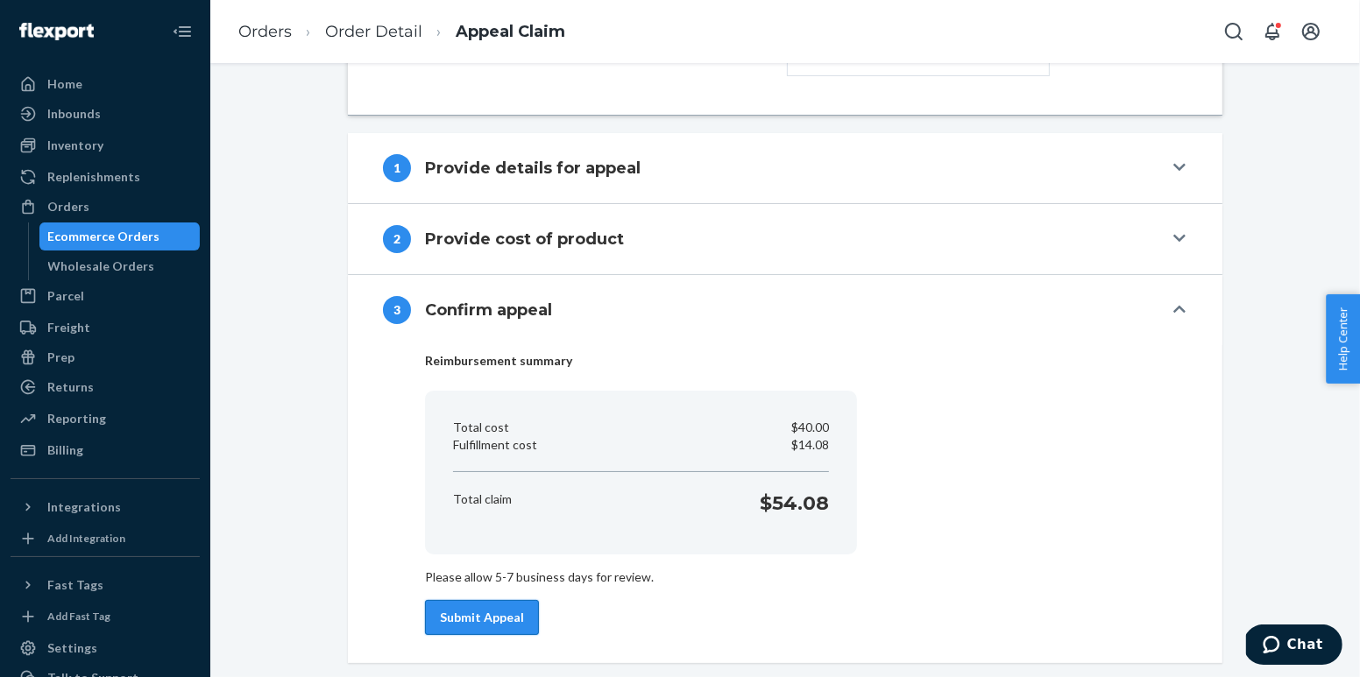
click at [465, 626] on button "Submit Appeal" at bounding box center [482, 617] width 114 height 35
